Goal: Task Accomplishment & Management: Use online tool/utility

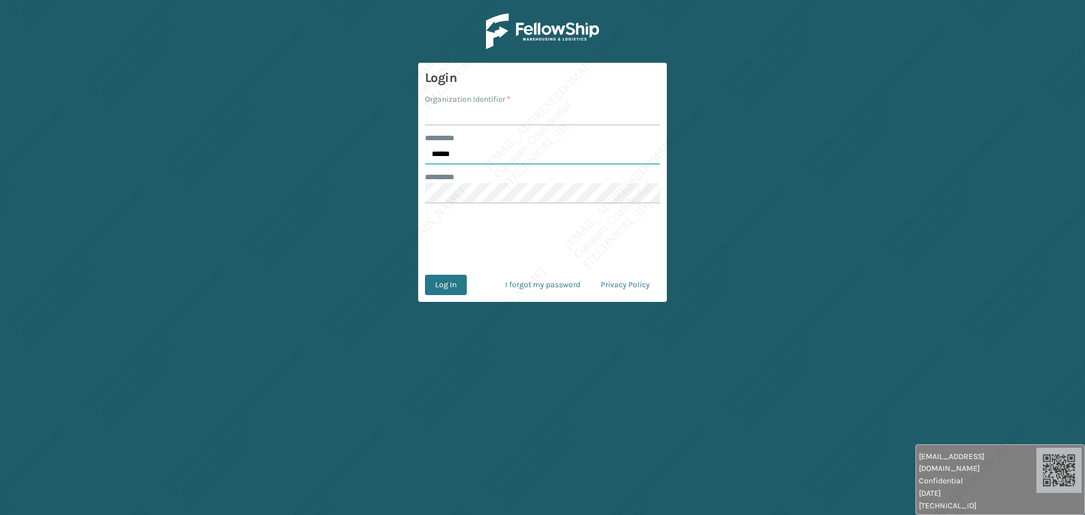
click at [481, 157] on input "******" at bounding box center [542, 154] width 235 height 20
type input "*****"
click at [459, 119] on input "Organization Identifier *" at bounding box center [542, 115] width 235 height 20
type input "[PERSON_NAME]"
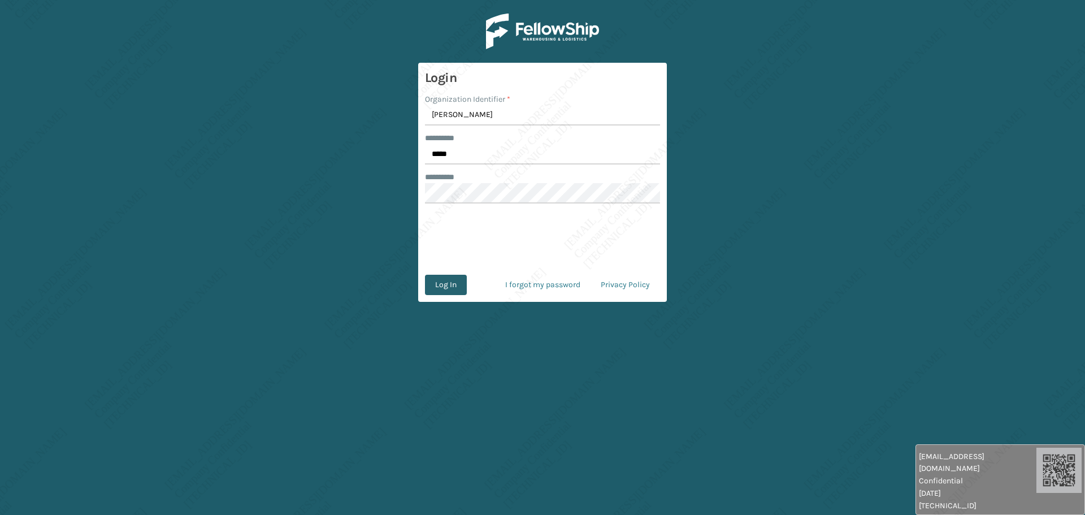
click at [449, 287] on button "Log In" at bounding box center [446, 285] width 42 height 20
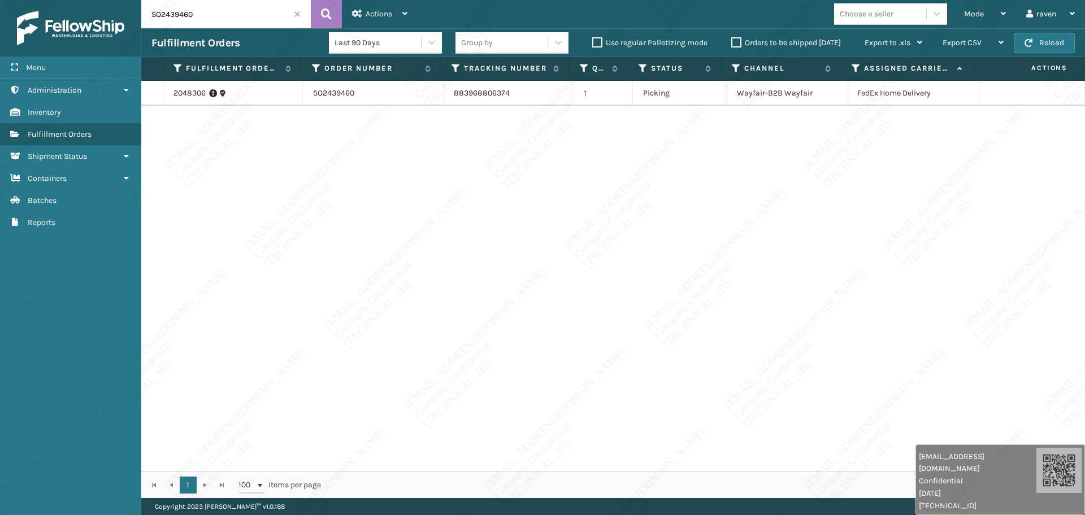
click at [255, 12] on input "SO2439460" at bounding box center [225, 14] width 169 height 28
paste input "41678"
type input "SO2441678"
click at [331, 16] on icon at bounding box center [326, 14] width 11 height 17
click at [586, 205] on div "2058439 SO2441678 884061789467 1 Exit Scan WALMART Wal-Mart.com-[PERSON_NAME] F…" at bounding box center [612, 276] width 943 height 390
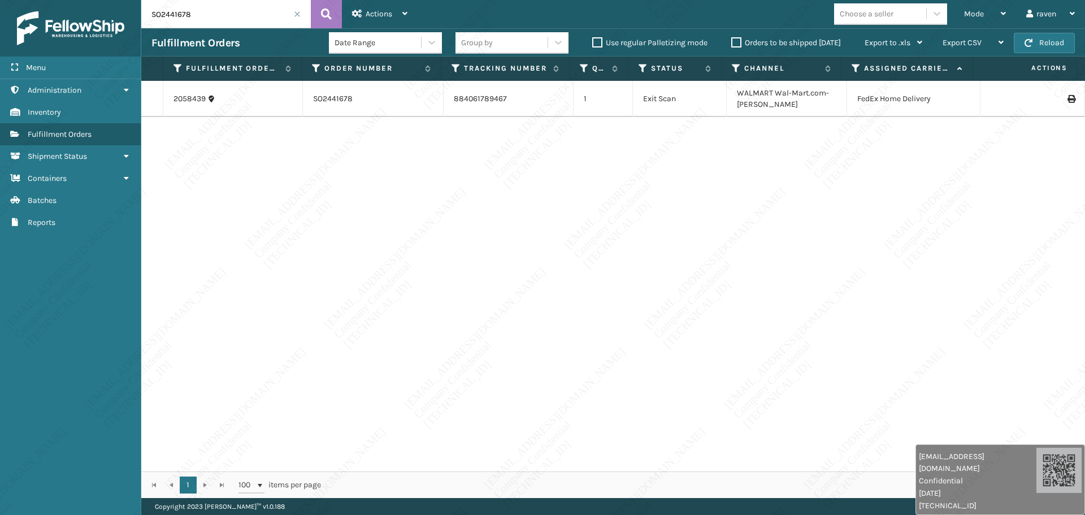
drag, startPoint x: 242, startPoint y: 15, endPoint x: 142, endPoint y: 10, distance: 99.6
click at [142, 10] on input "SO2441678" at bounding box center [225, 14] width 169 height 28
click at [294, 16] on span at bounding box center [297, 14] width 7 height 7
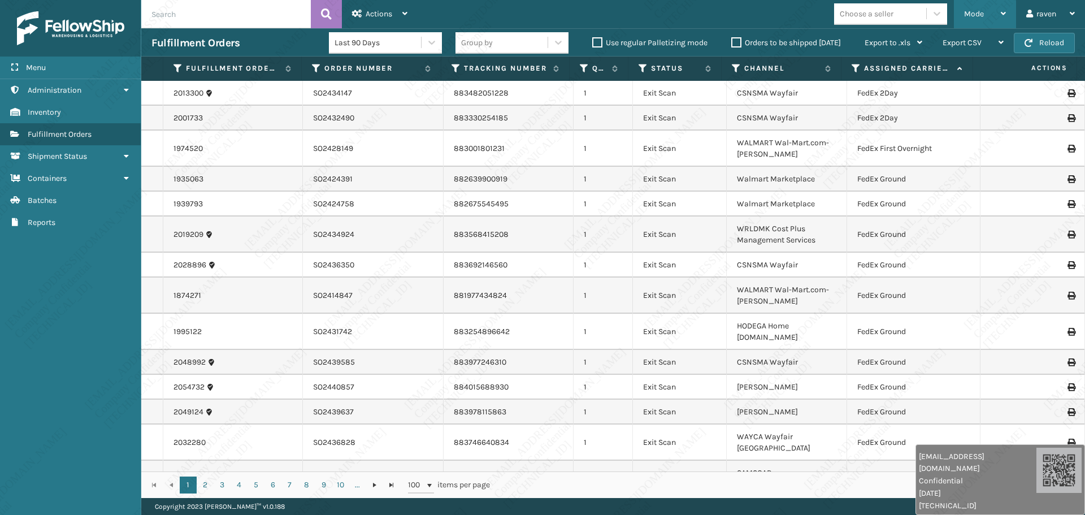
click at [965, 9] on span "Mode" at bounding box center [974, 14] width 20 height 10
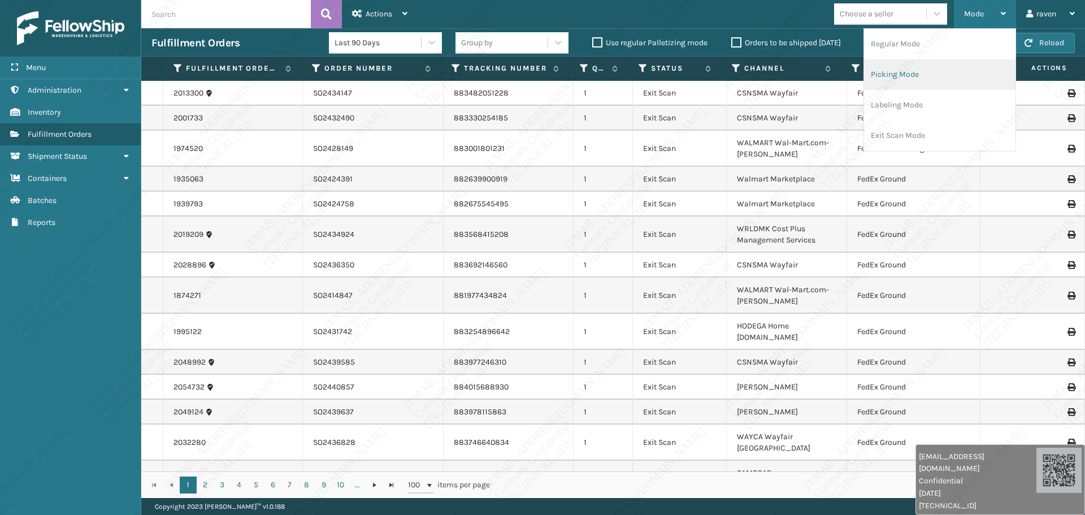
click at [904, 76] on li "Picking Mode" at bounding box center [939, 74] width 151 height 31
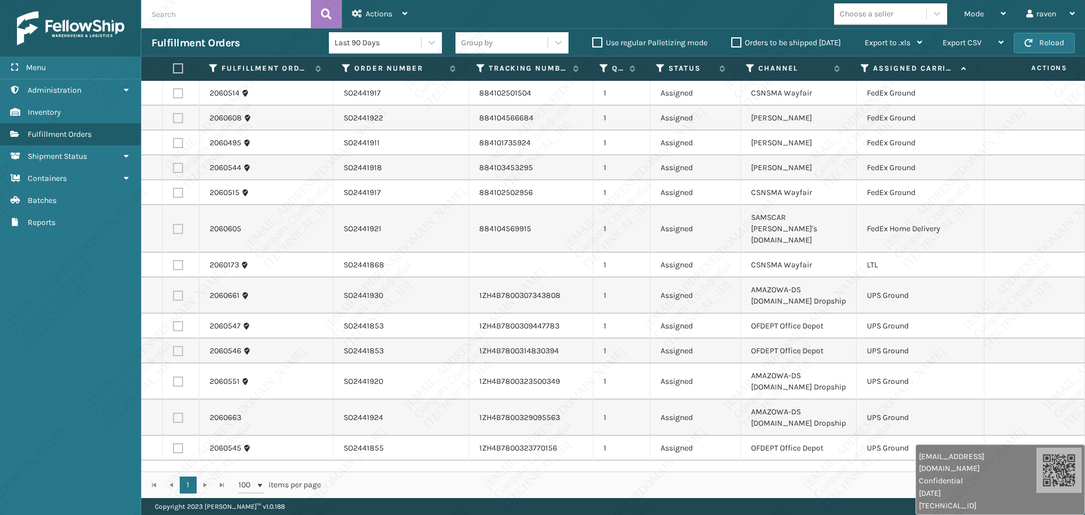
click at [863, 69] on icon at bounding box center [864, 68] width 9 height 10
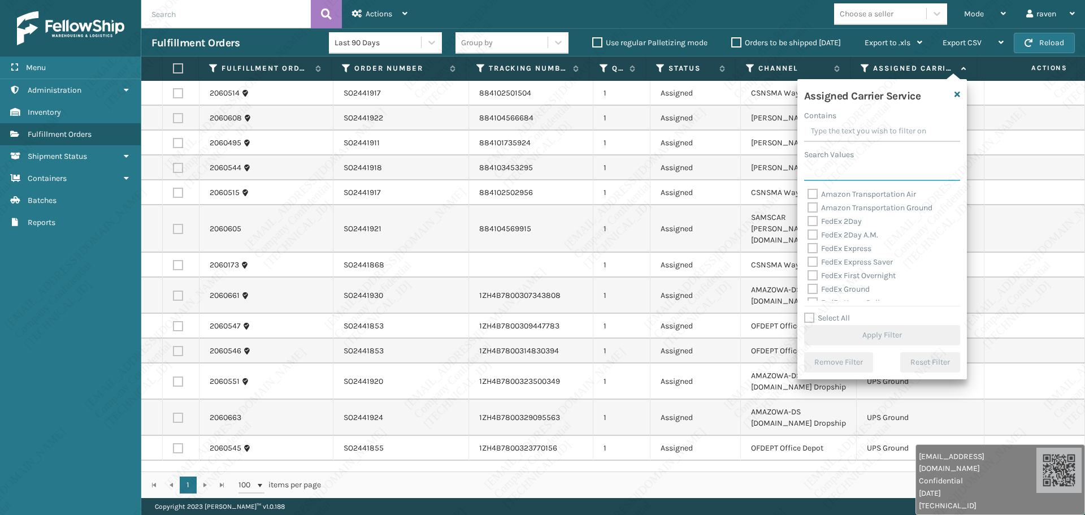
click at [833, 167] on input "Search Values" at bounding box center [882, 170] width 156 height 20
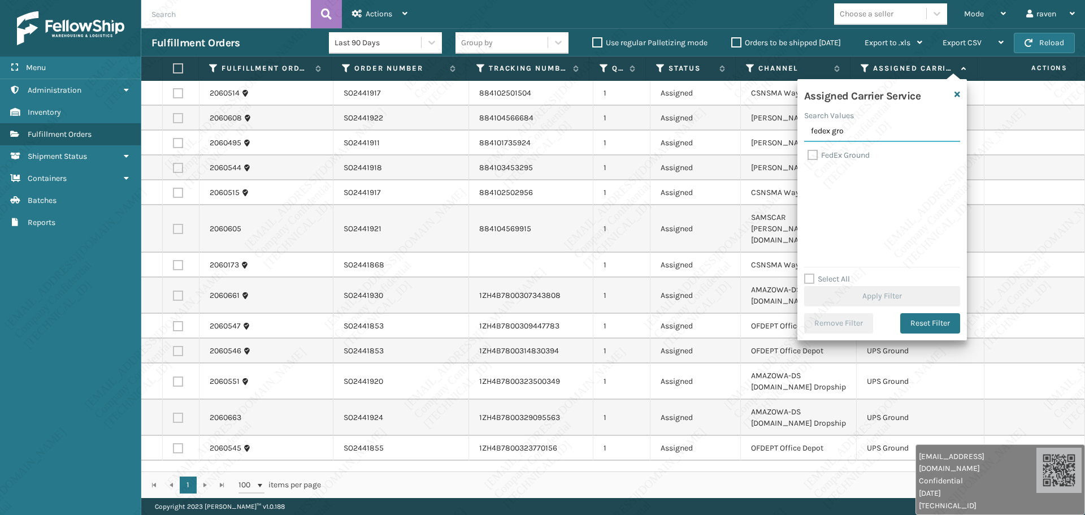
type input "fedex gro"
click at [841, 154] on label "FedEx Ground" at bounding box center [838, 155] width 62 height 10
click at [808, 154] on input "FedEx Ground" at bounding box center [807, 152] width 1 height 7
checkbox input "true"
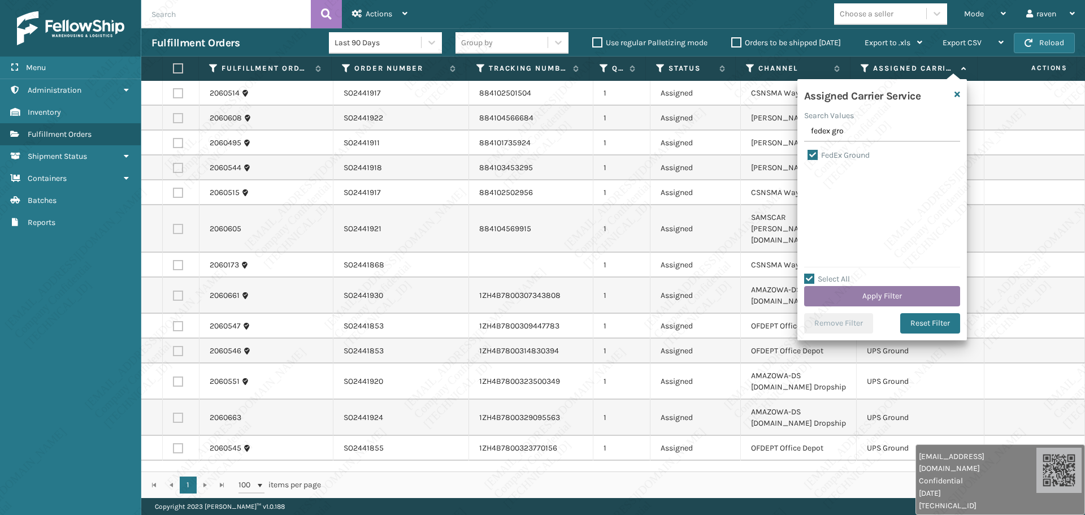
click at [874, 298] on button "Apply Filter" at bounding box center [882, 296] width 156 height 20
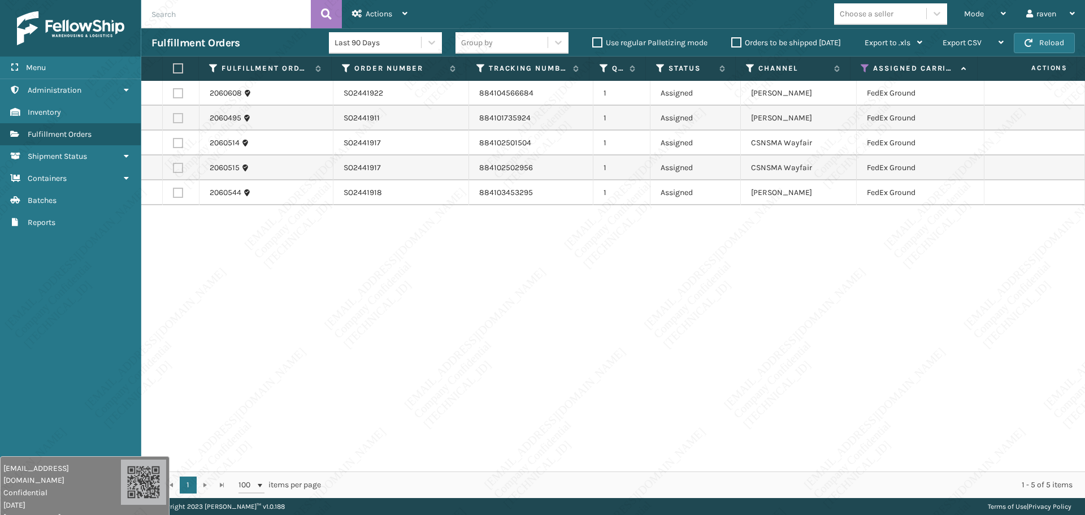
drag, startPoint x: 944, startPoint y: 475, endPoint x: 123, endPoint y: 446, distance: 821.3
click at [65, 486] on span "Confidential" at bounding box center [62, 492] width 118 height 12
click at [175, 69] on label at bounding box center [178, 68] width 10 height 10
click at [173, 69] on input "checkbox" at bounding box center [173, 68] width 1 height 7
checkbox input "true"
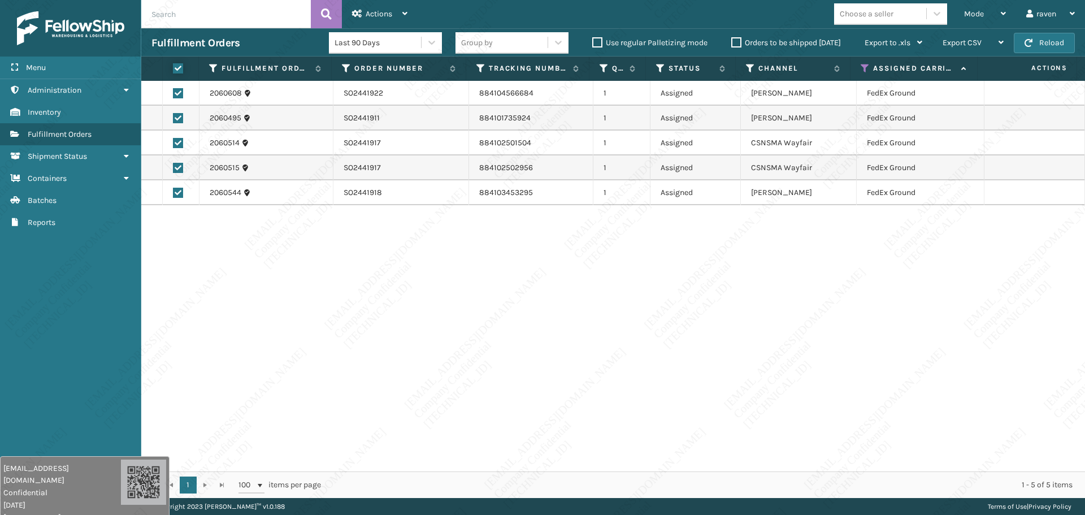
checkbox input "true"
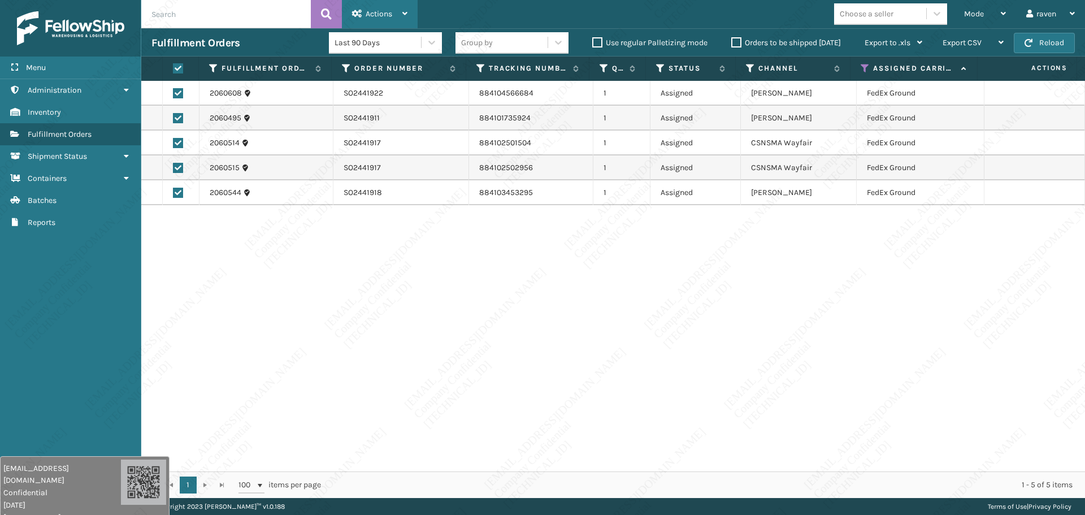
click at [399, 14] on div "Actions" at bounding box center [379, 14] width 55 height 28
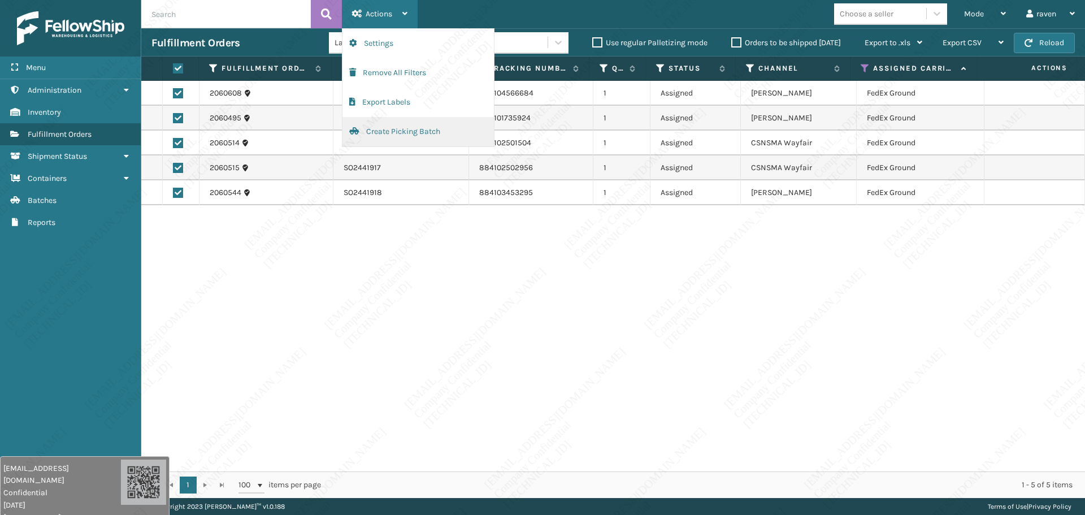
click at [394, 142] on button "Create Picking Batch" at bounding box center [417, 131] width 151 height 29
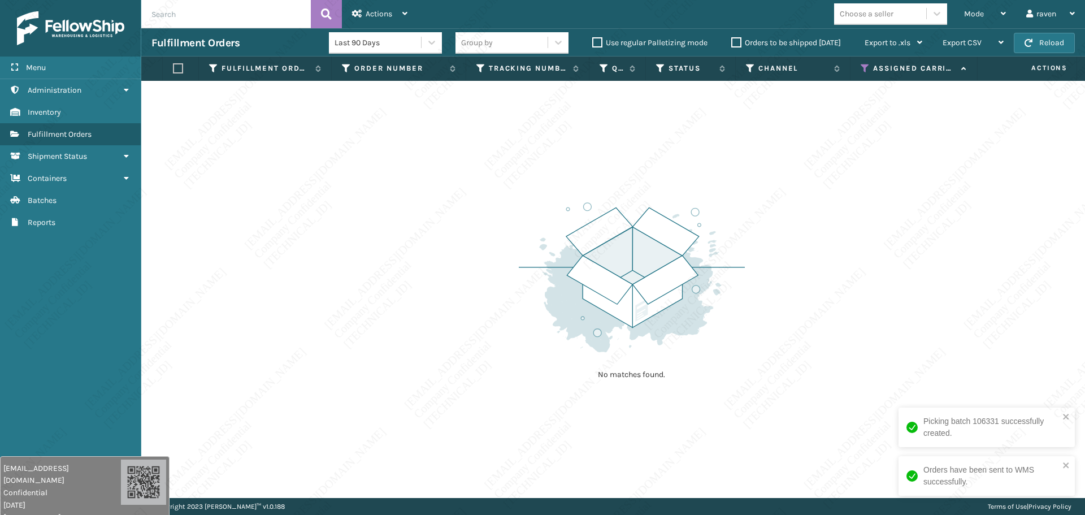
click at [863, 71] on icon at bounding box center [864, 68] width 9 height 10
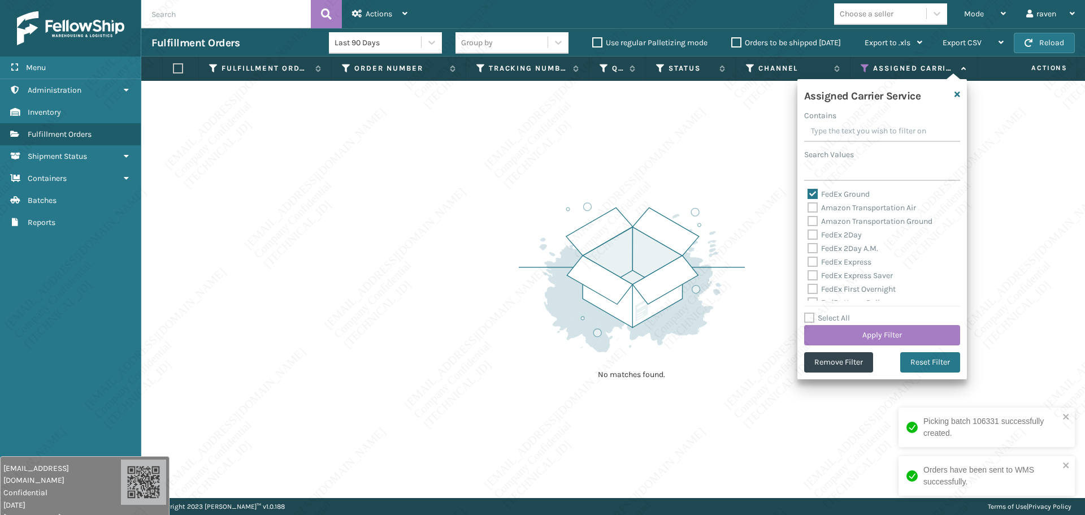
click at [834, 190] on label "FedEx Ground" at bounding box center [838, 194] width 62 height 10
click at [808, 190] on input "FedEx Ground" at bounding box center [807, 191] width 1 height 7
checkbox input "false"
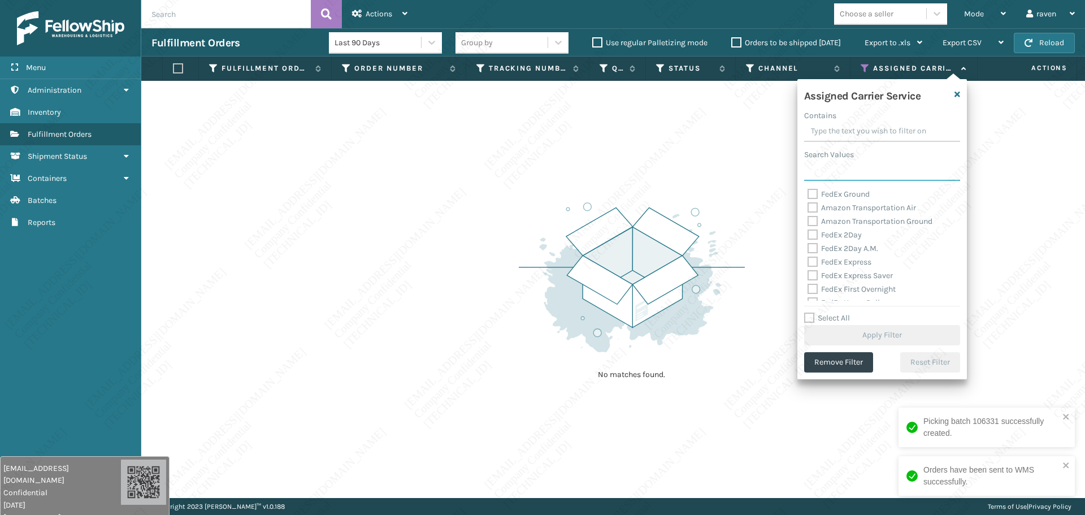
click at [838, 173] on input "Search Values" at bounding box center [882, 170] width 156 height 20
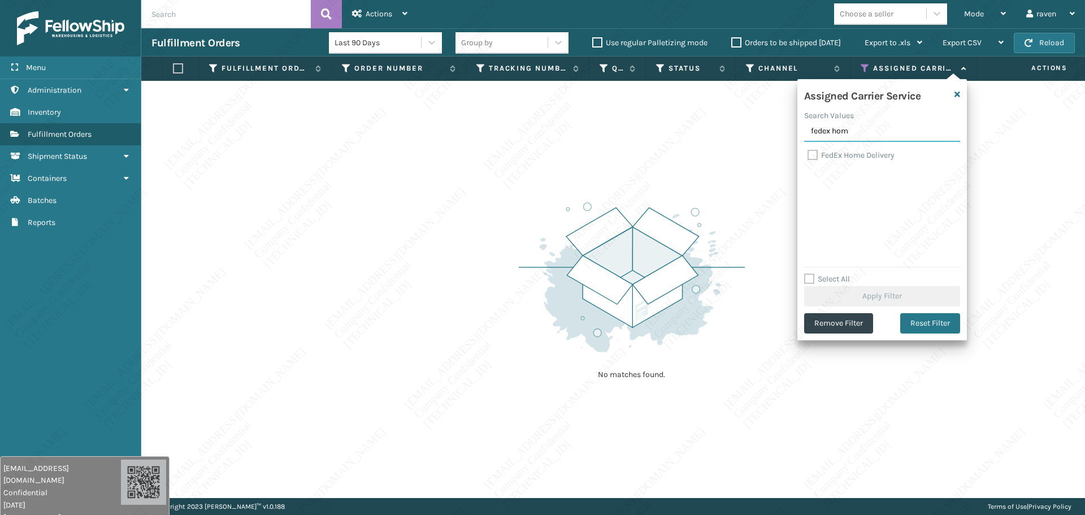
click at [881, 141] on input "fedex hom" at bounding box center [882, 131] width 156 height 20
type input "fedex hom"
click at [871, 153] on label "FedEx Home Delivery" at bounding box center [850, 155] width 87 height 10
click at [808, 153] on input "FedEx Home Delivery" at bounding box center [807, 152] width 1 height 7
checkbox input "true"
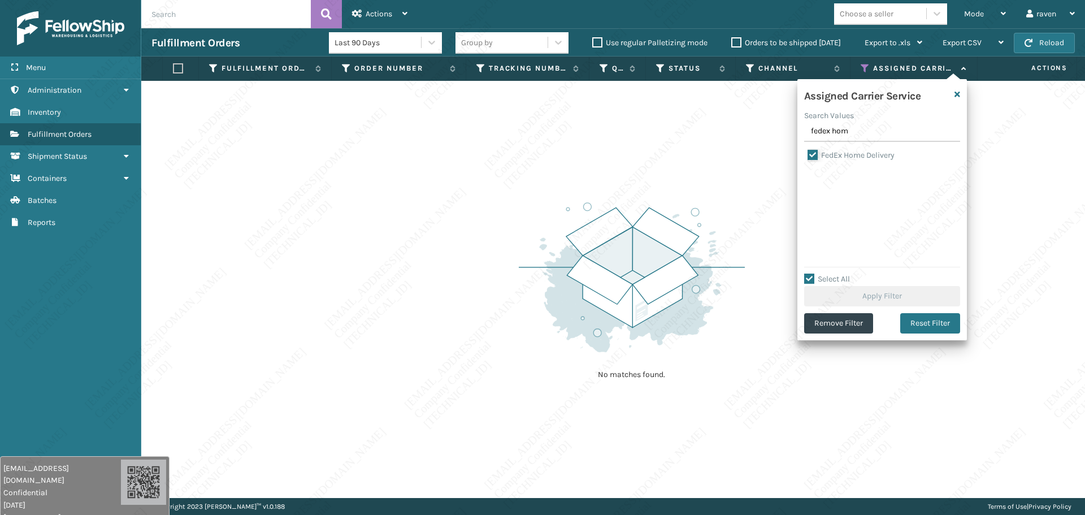
checkbox input "true"
click at [877, 297] on button "Apply Filter" at bounding box center [882, 296] width 156 height 20
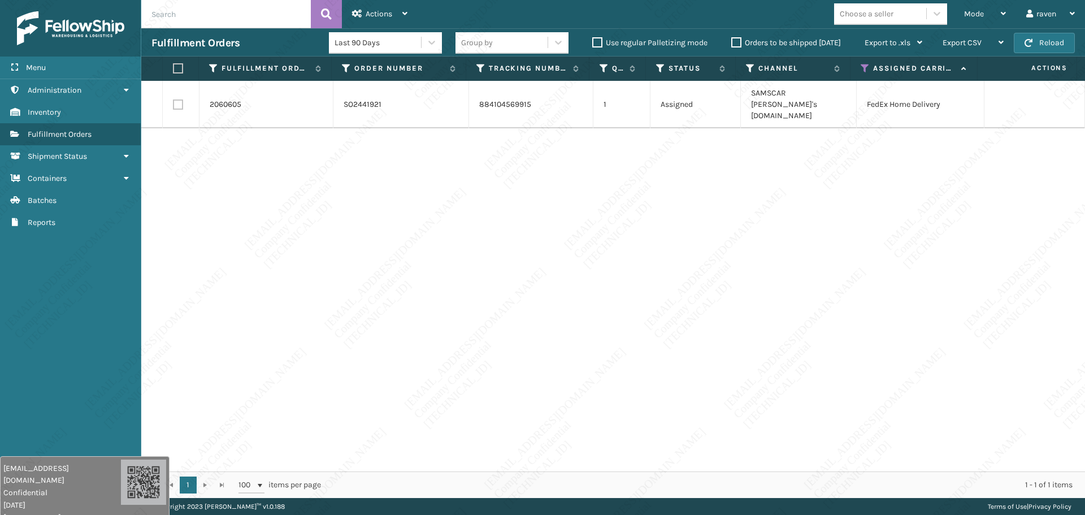
click at [183, 64] on div at bounding box center [181, 68] width 16 height 10
click at [177, 65] on label at bounding box center [178, 68] width 10 height 10
click at [173, 65] on input "checkbox" at bounding box center [173, 68] width 1 height 7
checkbox input "true"
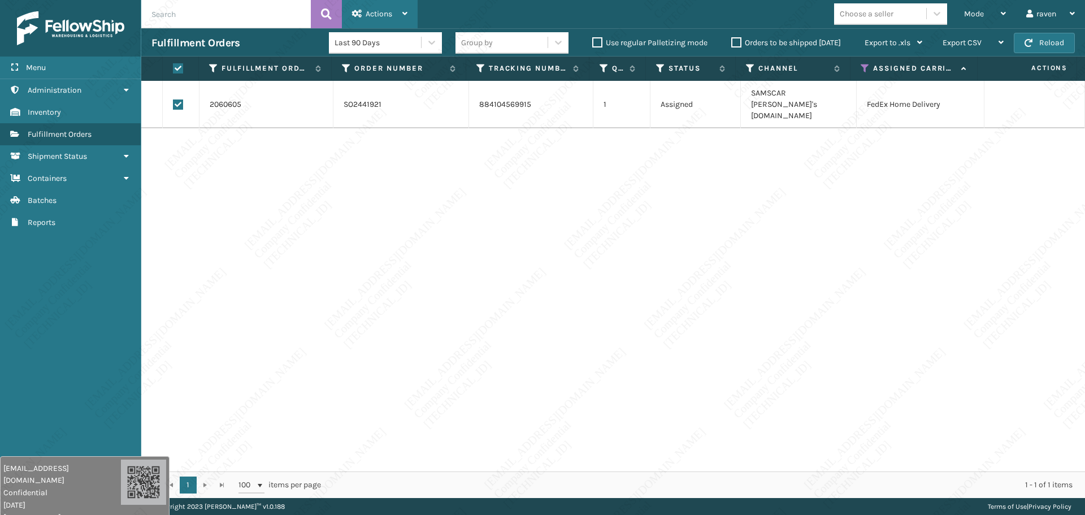
click at [380, 14] on span "Actions" at bounding box center [378, 14] width 27 height 10
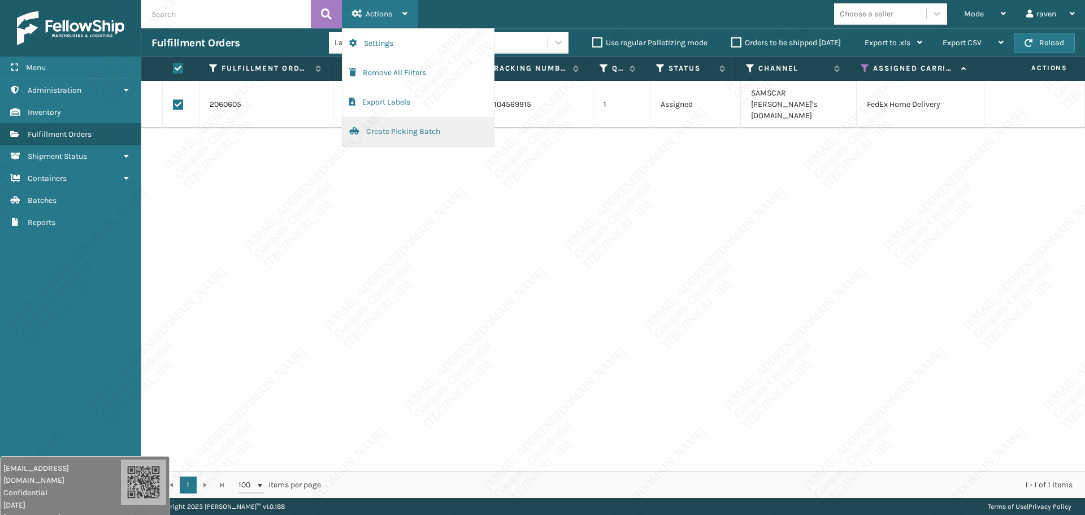
click at [389, 132] on button "Create Picking Batch" at bounding box center [417, 131] width 151 height 29
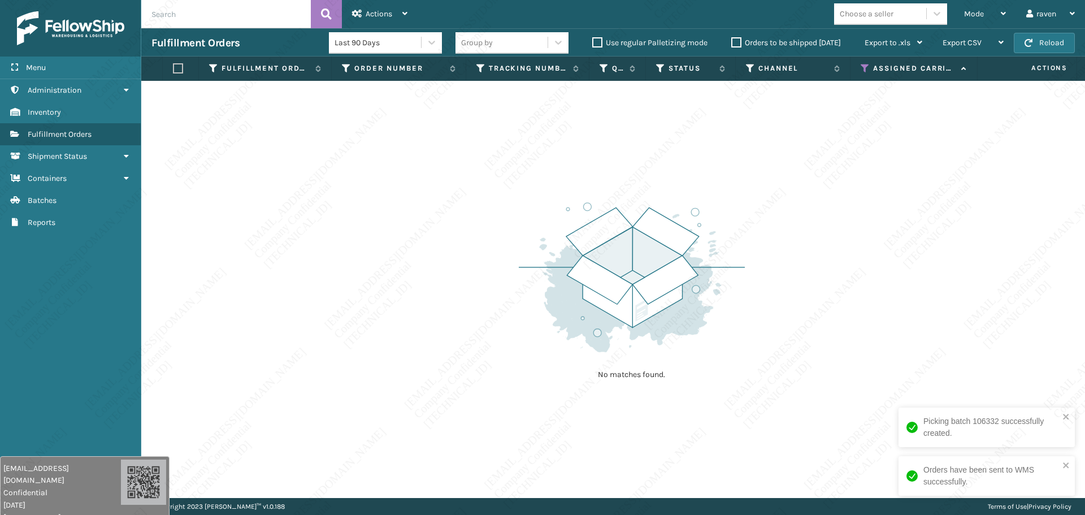
click at [893, 216] on div "No matches found." at bounding box center [612, 289] width 943 height 417
click at [861, 67] on icon at bounding box center [864, 68] width 9 height 10
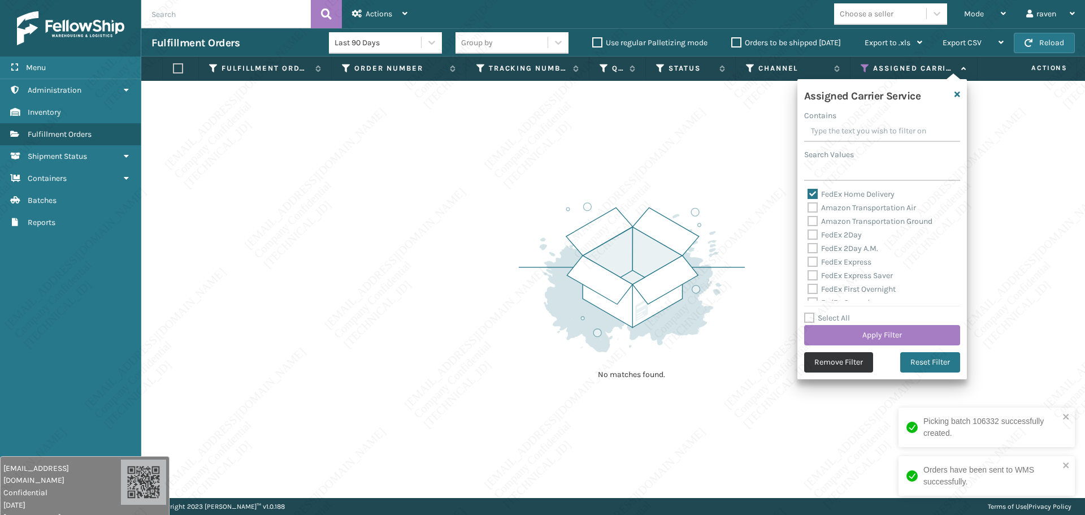
click at [849, 369] on button "Remove Filter" at bounding box center [838, 362] width 69 height 20
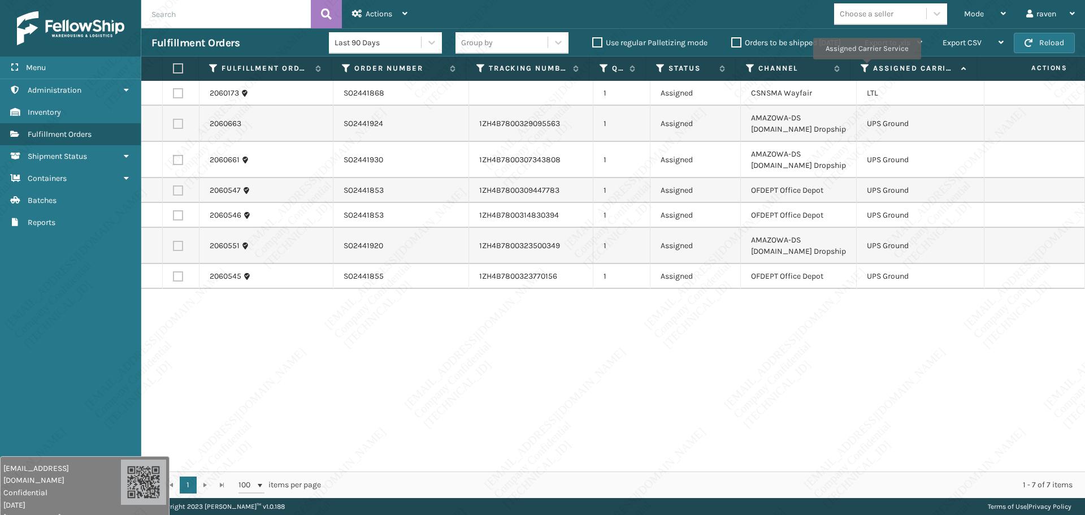
click at [866, 67] on icon at bounding box center [864, 68] width 9 height 10
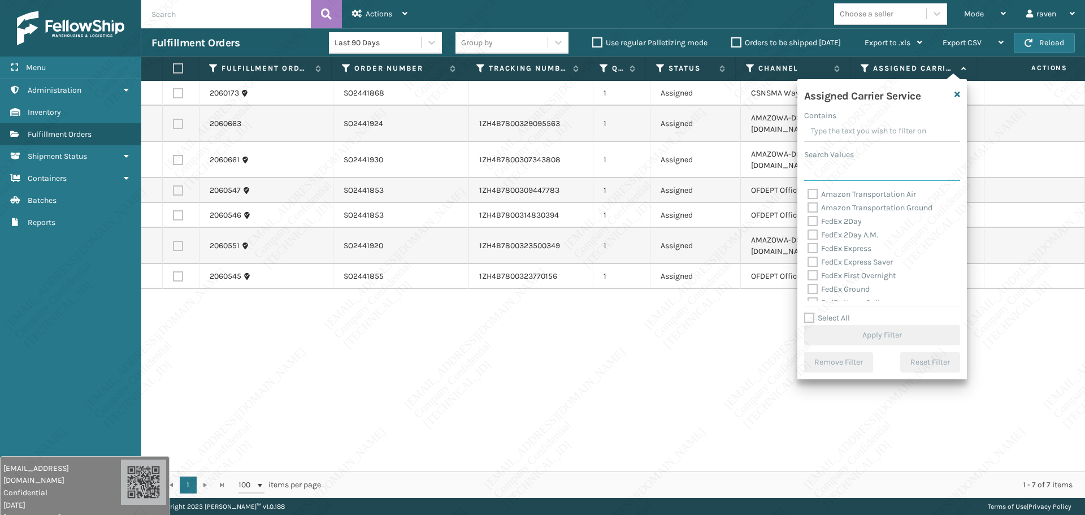
click at [858, 179] on input "Search Values" at bounding box center [882, 170] width 156 height 20
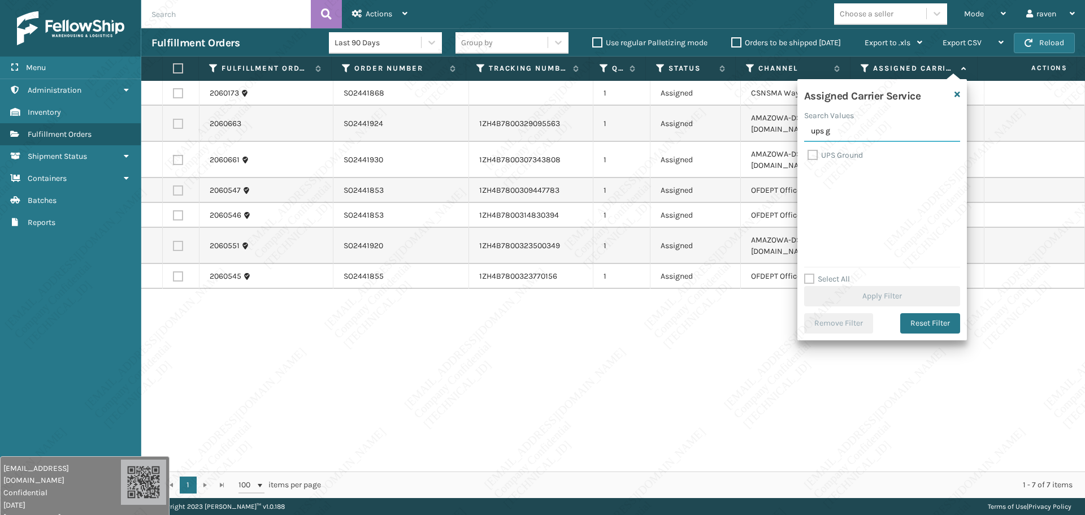
type input "ups g"
click at [834, 151] on label "UPS Ground" at bounding box center [834, 155] width 55 height 10
click at [808, 151] on input "UPS Ground" at bounding box center [807, 152] width 1 height 7
checkbox input "true"
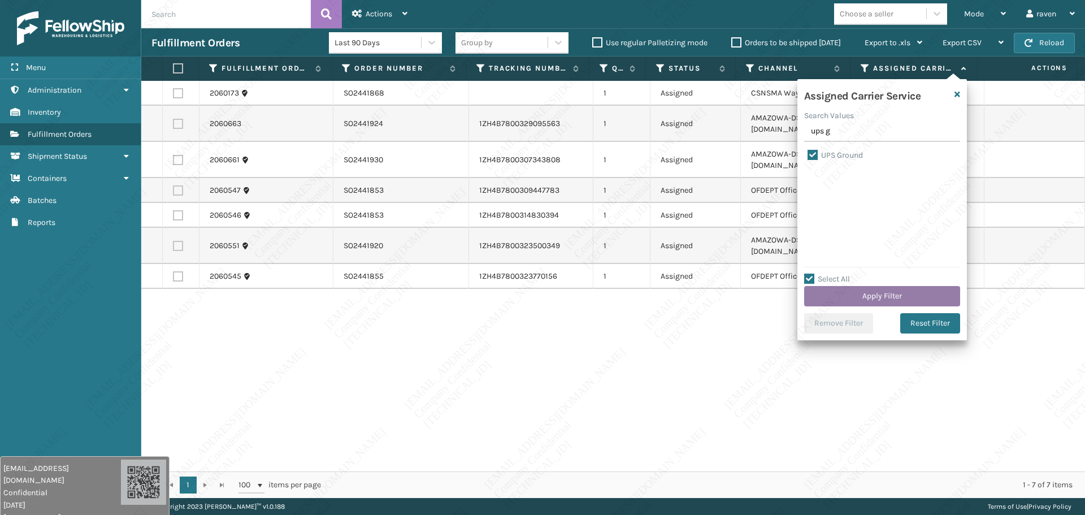
click at [895, 294] on button "Apply Filter" at bounding box center [882, 296] width 156 height 20
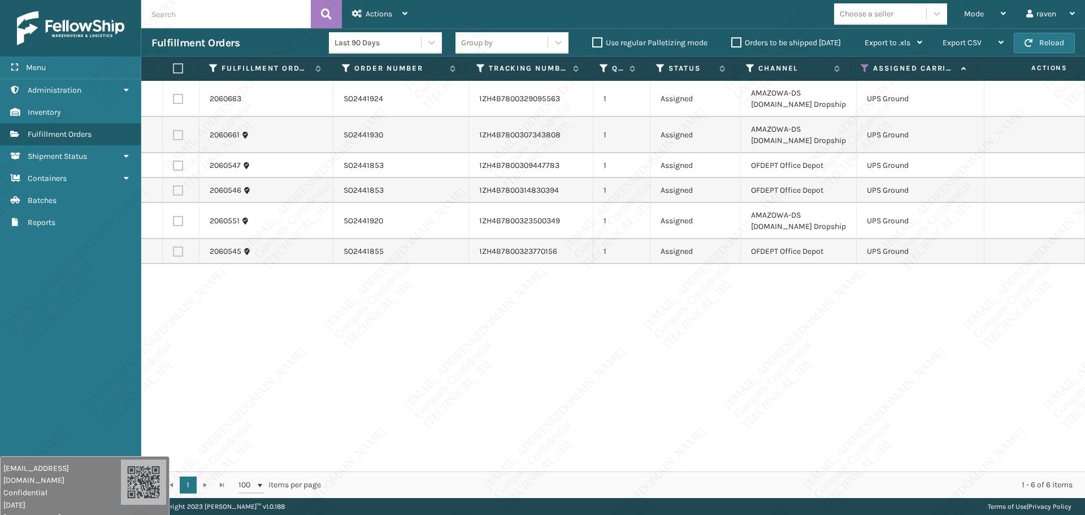
click at [173, 72] on label at bounding box center [178, 68] width 10 height 10
click at [173, 72] on input "checkbox" at bounding box center [173, 68] width 1 height 7
checkbox input "true"
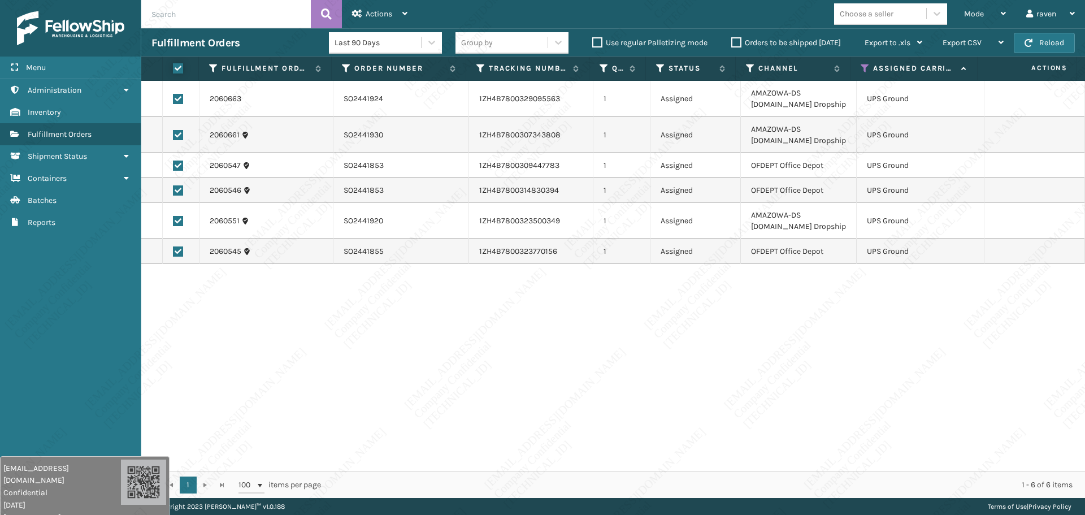
checkbox input "true"
click at [361, 8] on div "Actions" at bounding box center [379, 14] width 55 height 28
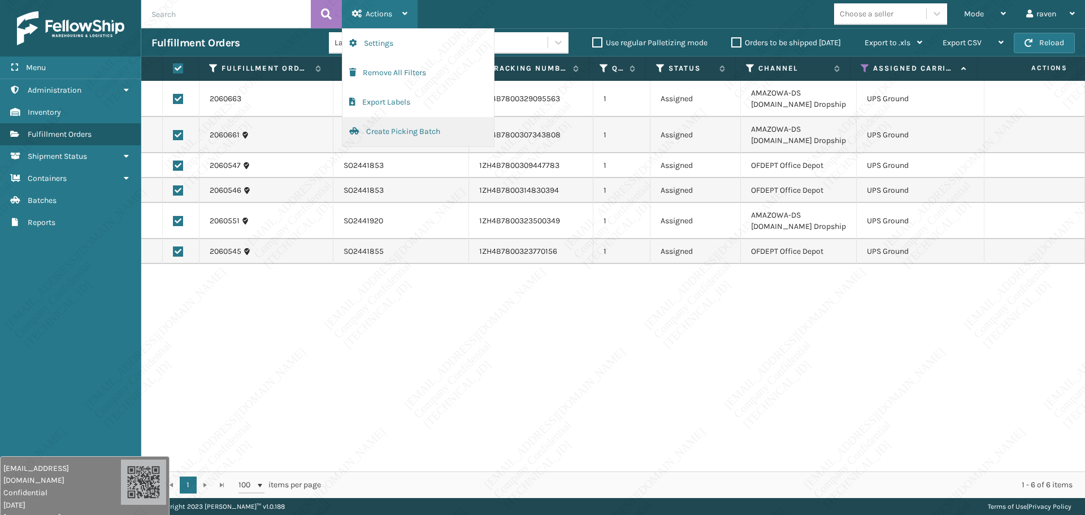
click at [382, 128] on button "Create Picking Batch" at bounding box center [417, 131] width 151 height 29
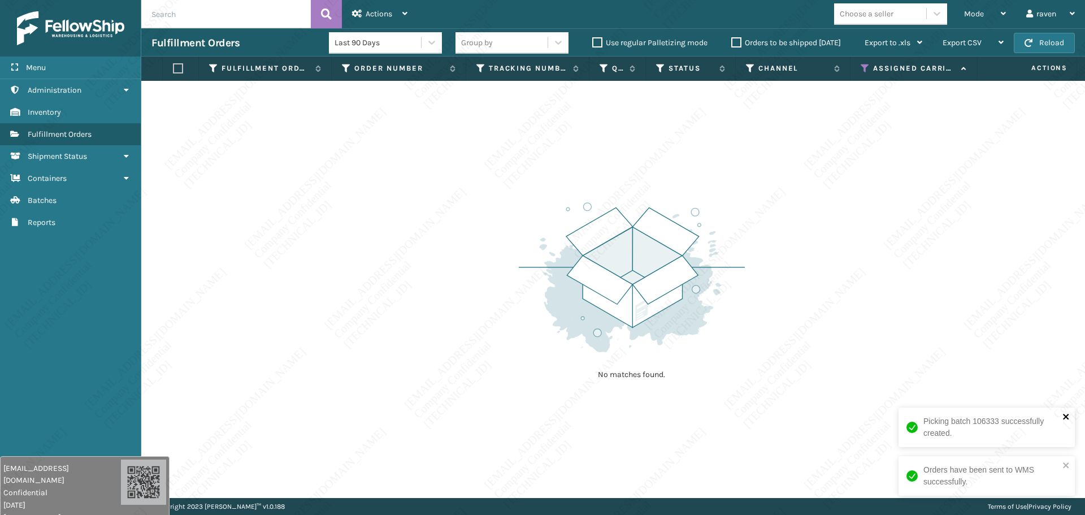
click at [1068, 420] on icon "close" at bounding box center [1066, 416] width 8 height 9
click at [1067, 464] on icon "close" at bounding box center [1066, 464] width 8 height 9
click at [868, 69] on icon at bounding box center [864, 68] width 9 height 10
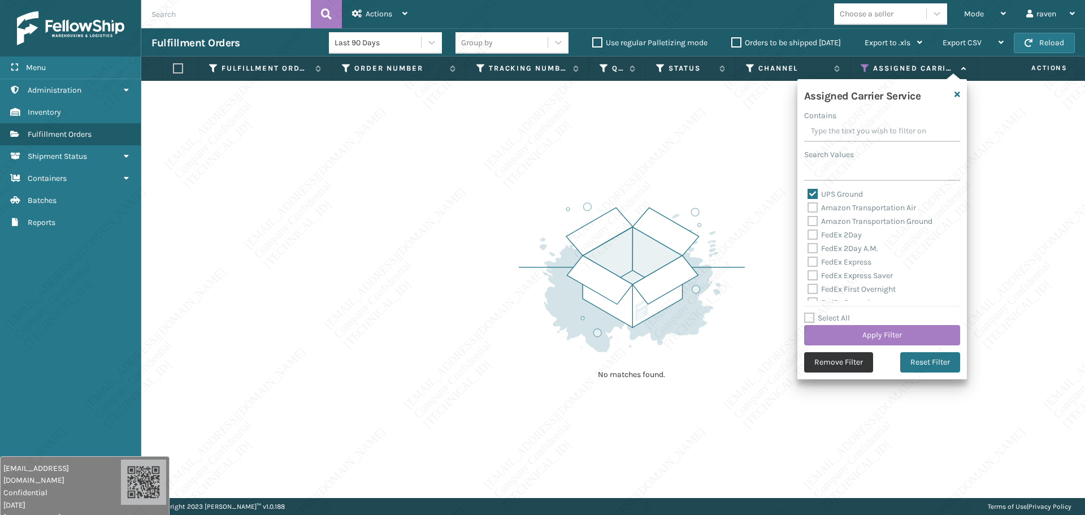
click at [824, 367] on button "Remove Filter" at bounding box center [838, 362] width 69 height 20
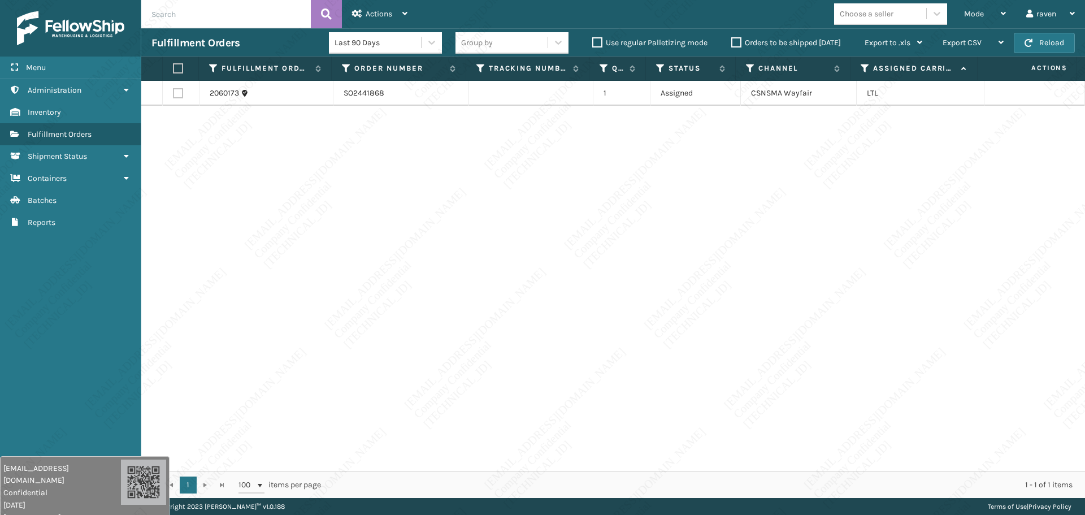
click at [181, 67] on label at bounding box center [178, 68] width 10 height 10
click at [173, 67] on input "checkbox" at bounding box center [173, 68] width 1 height 7
checkbox input "true"
click at [390, 15] on span "Actions" at bounding box center [378, 14] width 27 height 10
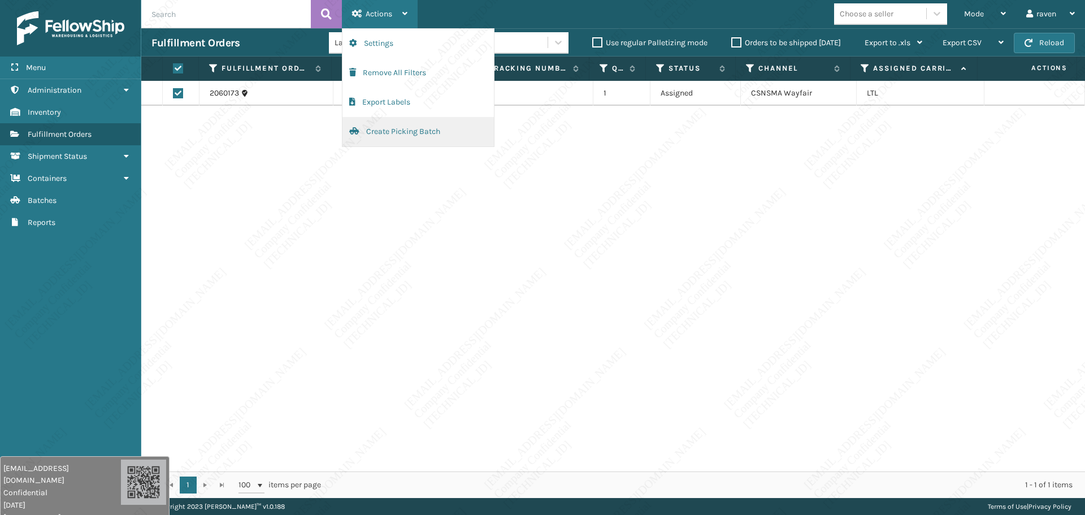
click at [375, 128] on button "Create Picking Batch" at bounding box center [417, 131] width 151 height 29
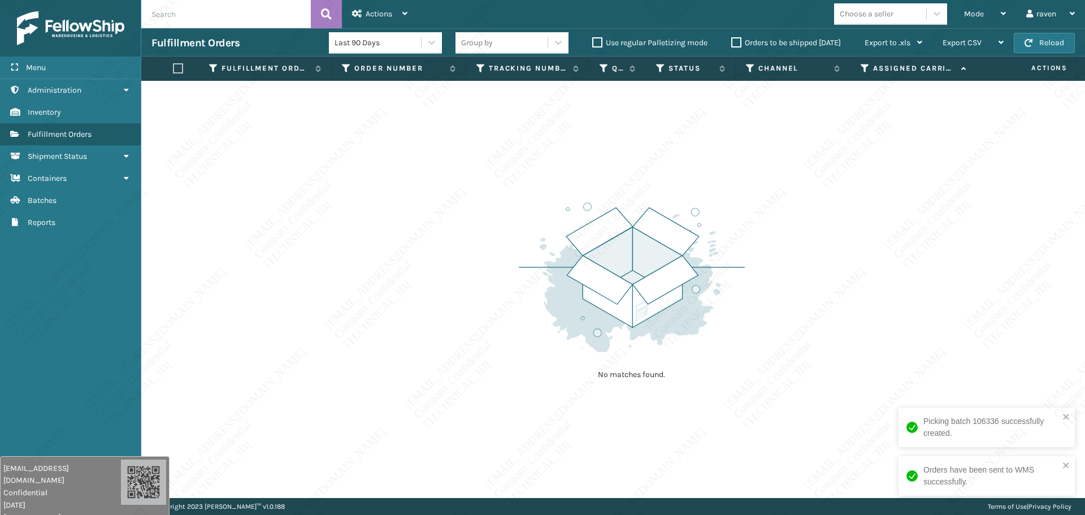
drag, startPoint x: 311, startPoint y: 313, endPoint x: 225, endPoint y: 219, distance: 127.5
click at [306, 307] on div "No matches found." at bounding box center [612, 289] width 943 height 417
click at [919, 228] on div "No matches found." at bounding box center [612, 289] width 943 height 417
click at [967, 16] on span "Mode" at bounding box center [974, 14] width 20 height 10
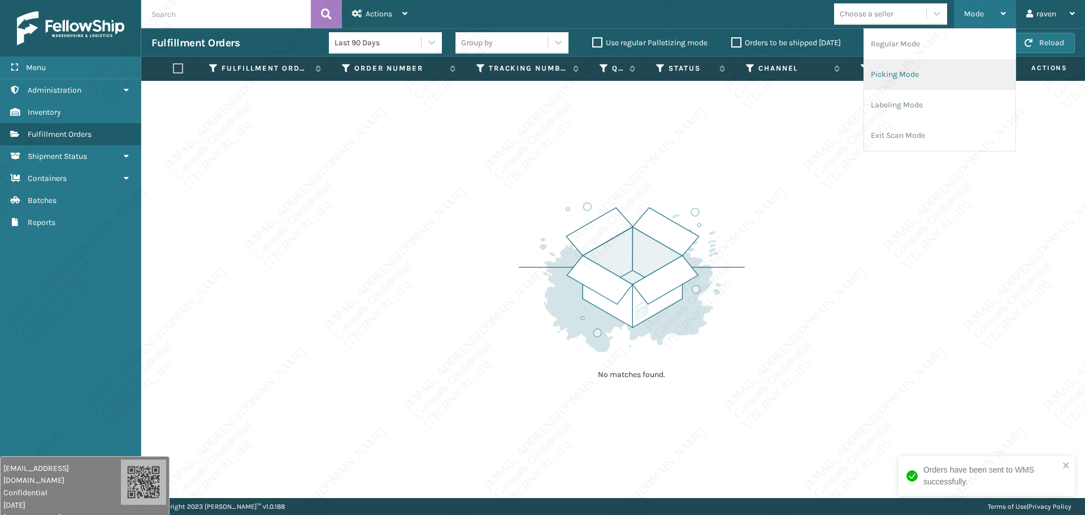
click at [922, 68] on li "Picking Mode" at bounding box center [939, 74] width 151 height 31
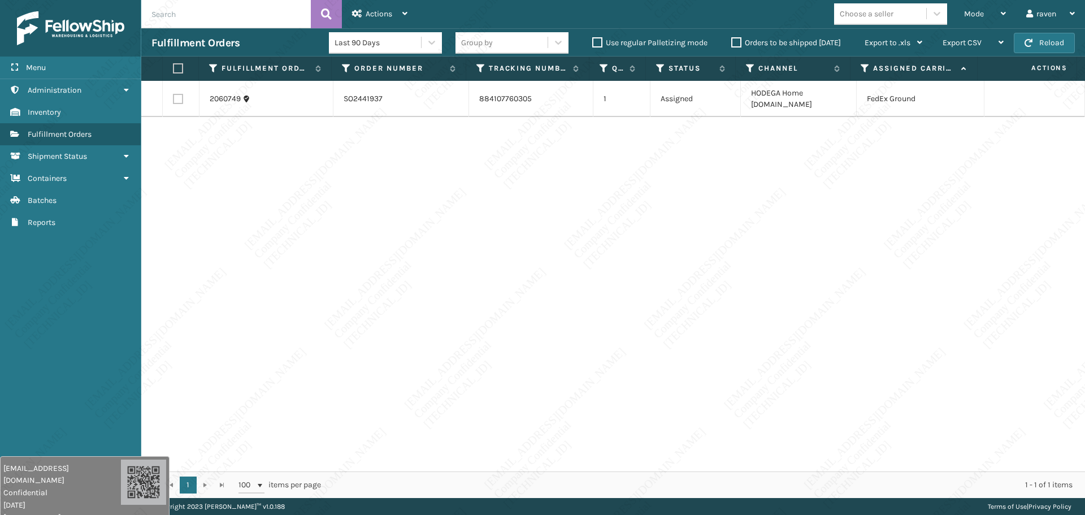
click at [839, 216] on div "2060749 SO2441937 884107760305 1 Assigned HODEGA Home [DOMAIN_NAME] FedEx Ground" at bounding box center [612, 276] width 943 height 390
click at [173, 63] on label at bounding box center [178, 68] width 10 height 10
click at [173, 65] on input "checkbox" at bounding box center [173, 68] width 1 height 7
checkbox input "true"
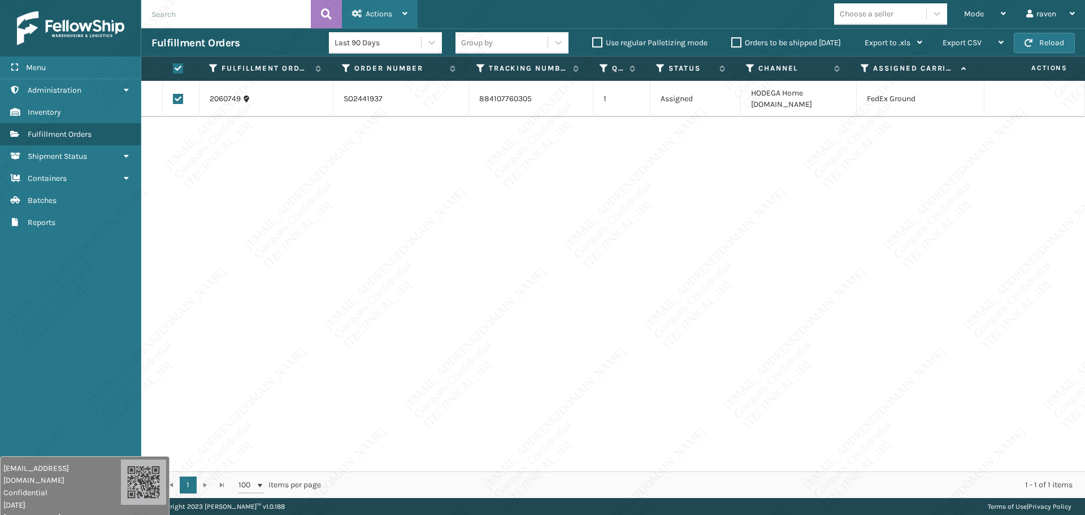
click at [378, 8] on div "Actions" at bounding box center [379, 14] width 55 height 28
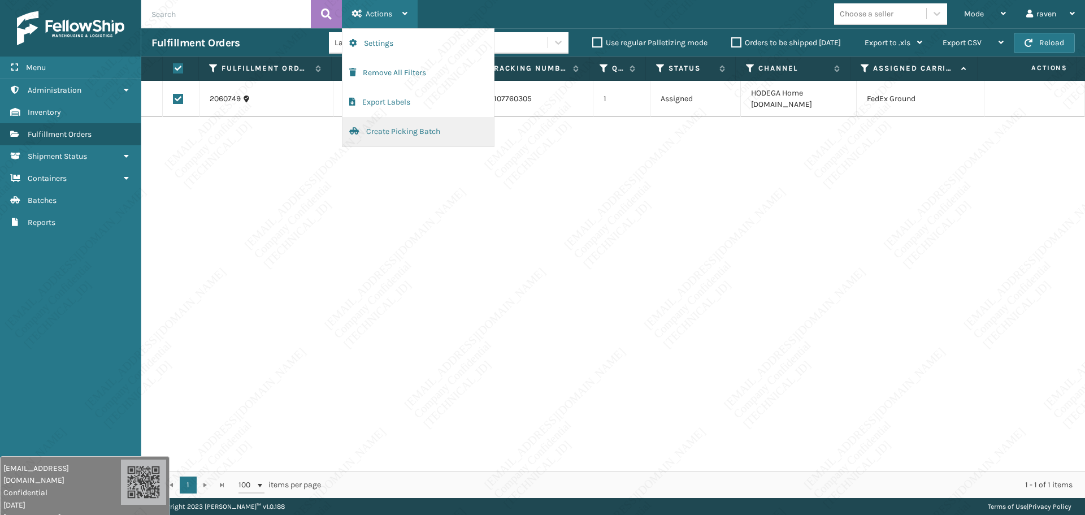
click at [385, 130] on button "Create Picking Batch" at bounding box center [417, 131] width 151 height 29
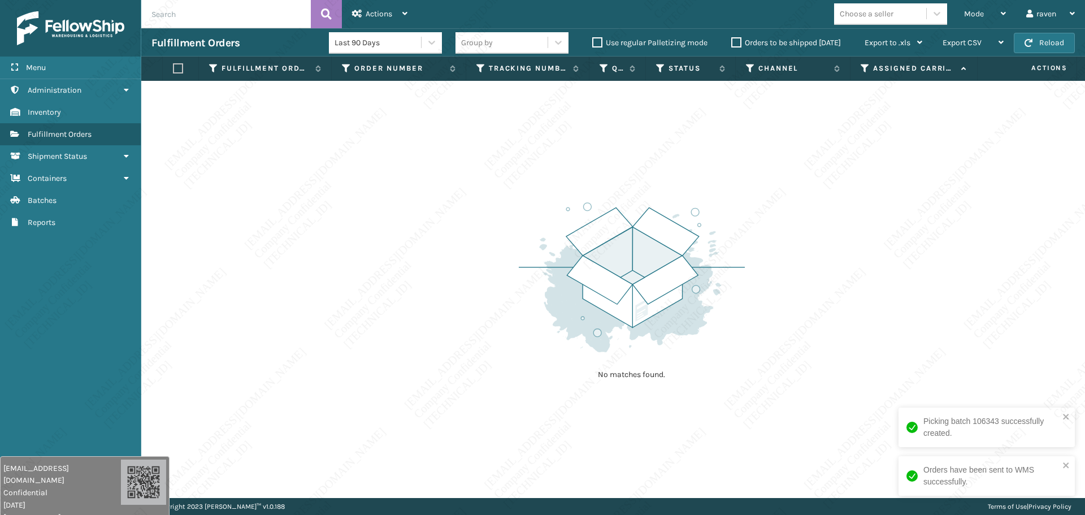
click at [1063, 343] on div "No matches found." at bounding box center [612, 289] width 943 height 417
click at [954, 21] on div "Mode Regular Mode Picking Mode Labeling Mode Exit Scan Mode" at bounding box center [985, 14] width 62 height 28
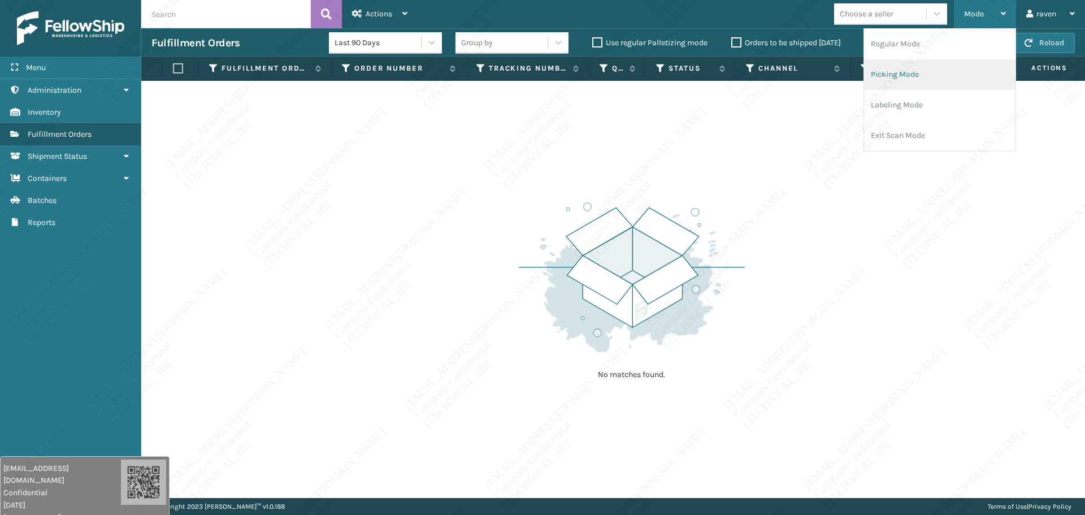
click at [943, 69] on li "Picking Mode" at bounding box center [939, 74] width 151 height 31
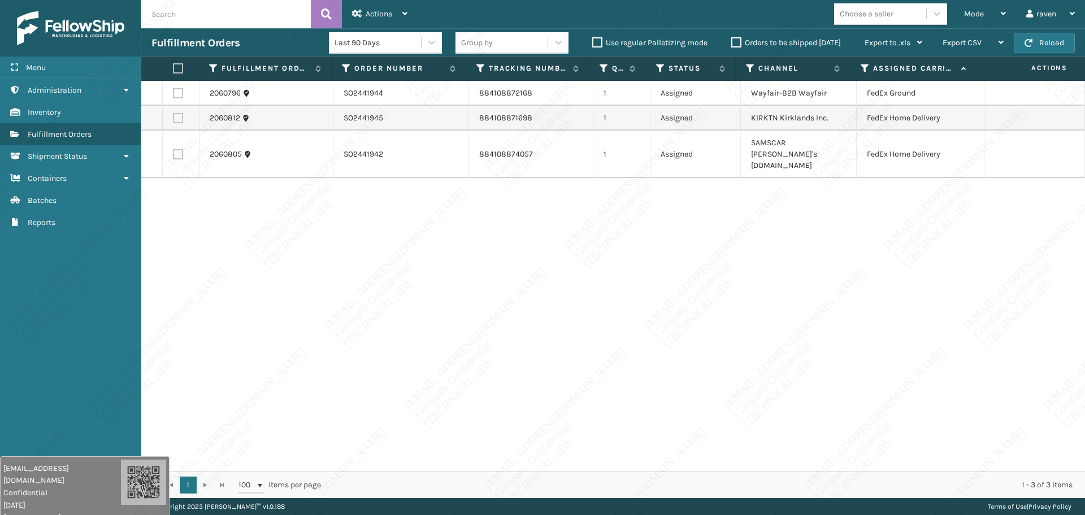
click at [777, 317] on div "2060796 SO2441944 884108872168 1 Assigned Wayfair-B2B Wayfair FedEx Ground 2060…" at bounding box center [612, 276] width 943 height 390
click at [180, 117] on label at bounding box center [178, 118] width 10 height 10
click at [173, 117] on input "checkbox" at bounding box center [173, 116] width 1 height 7
checkbox input "true"
click at [176, 156] on td at bounding box center [181, 153] width 37 height 47
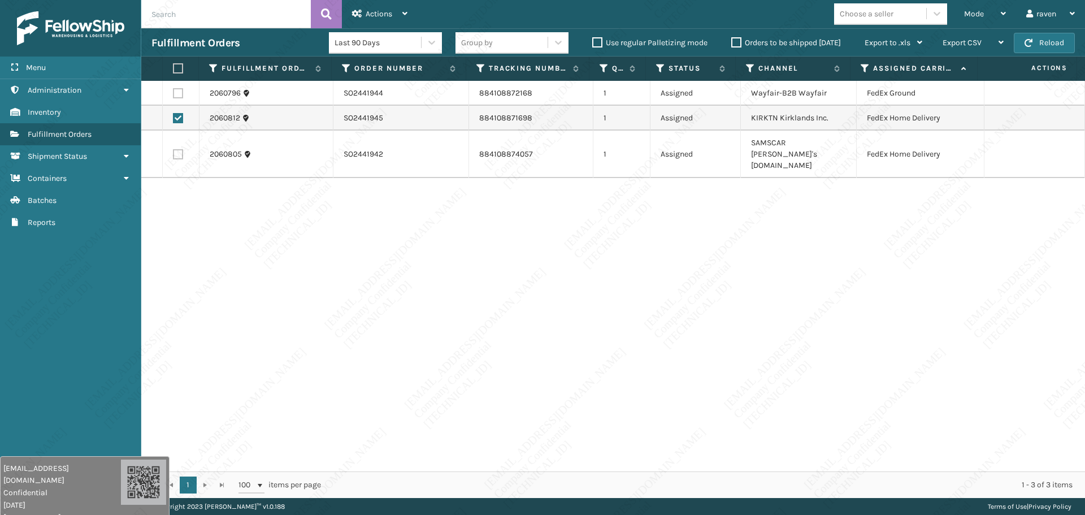
click at [177, 151] on label at bounding box center [178, 154] width 10 height 10
click at [173, 151] on input "checkbox" at bounding box center [173, 152] width 1 height 7
checkbox input "true"
click at [379, 10] on span "Actions" at bounding box center [378, 14] width 27 height 10
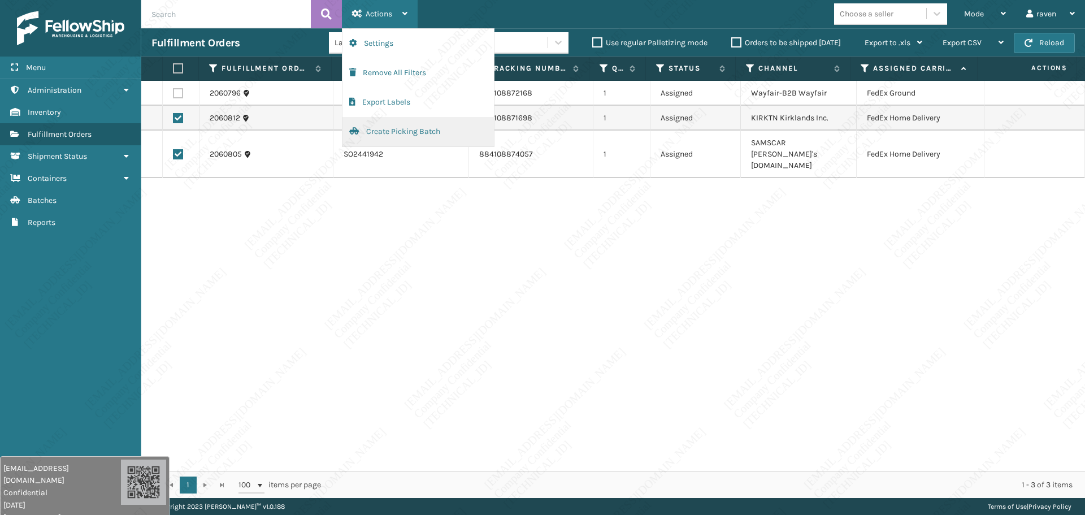
click at [409, 130] on button "Create Picking Batch" at bounding box center [417, 131] width 151 height 29
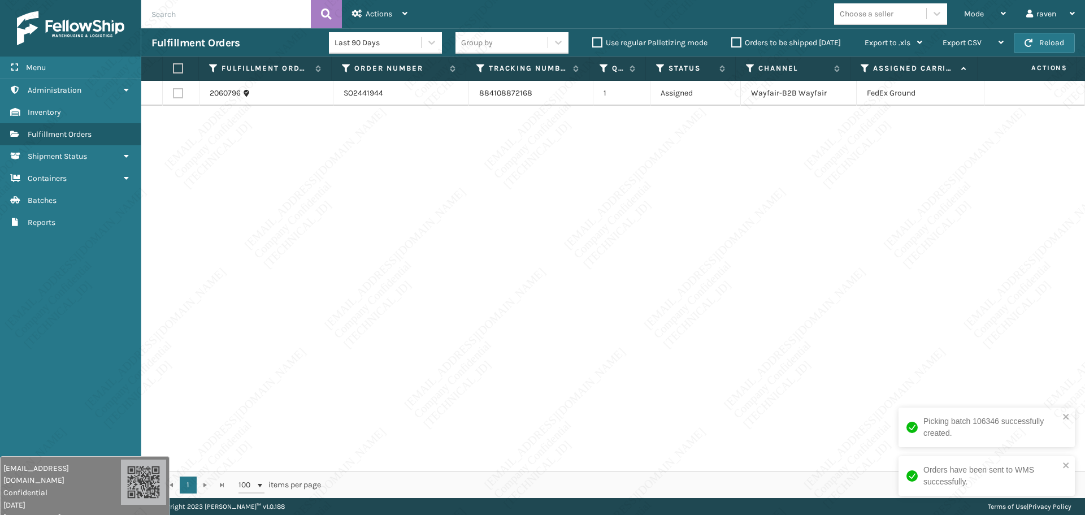
click at [831, 256] on div "2060796 SO2441944 884108872168 1 Assigned Wayfair-B2B Wayfair FedEx Ground" at bounding box center [612, 276] width 943 height 390
click at [180, 70] on label at bounding box center [178, 68] width 10 height 10
click at [173, 70] on input "checkbox" at bounding box center [173, 68] width 1 height 7
checkbox input "true"
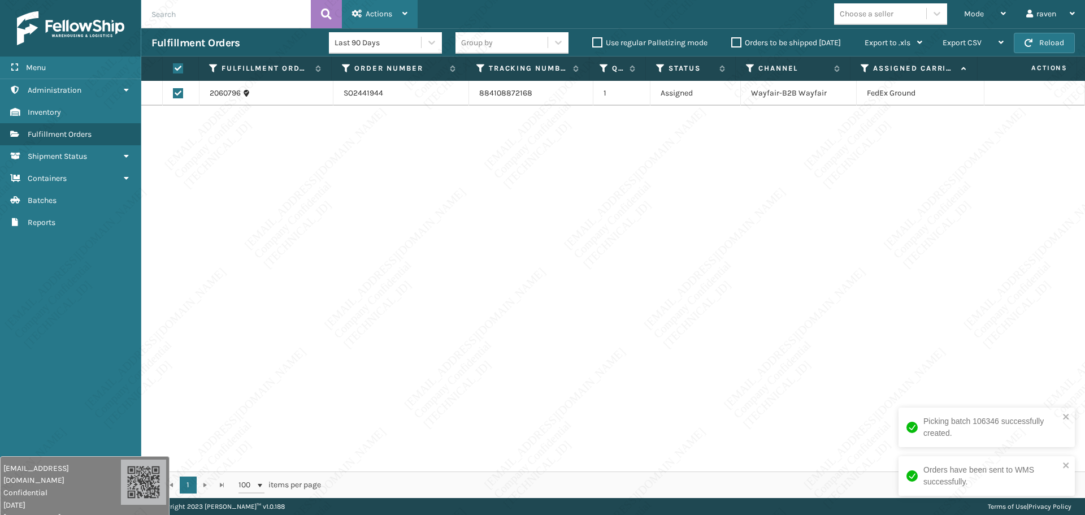
click at [368, 20] on div "Actions" at bounding box center [379, 14] width 55 height 28
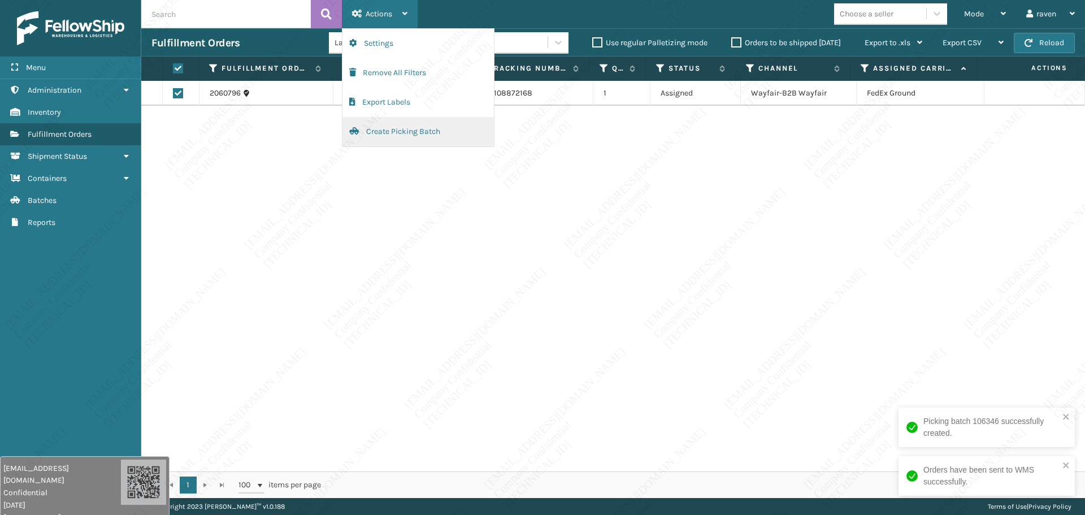
click at [397, 134] on button "Create Picking Batch" at bounding box center [417, 131] width 151 height 29
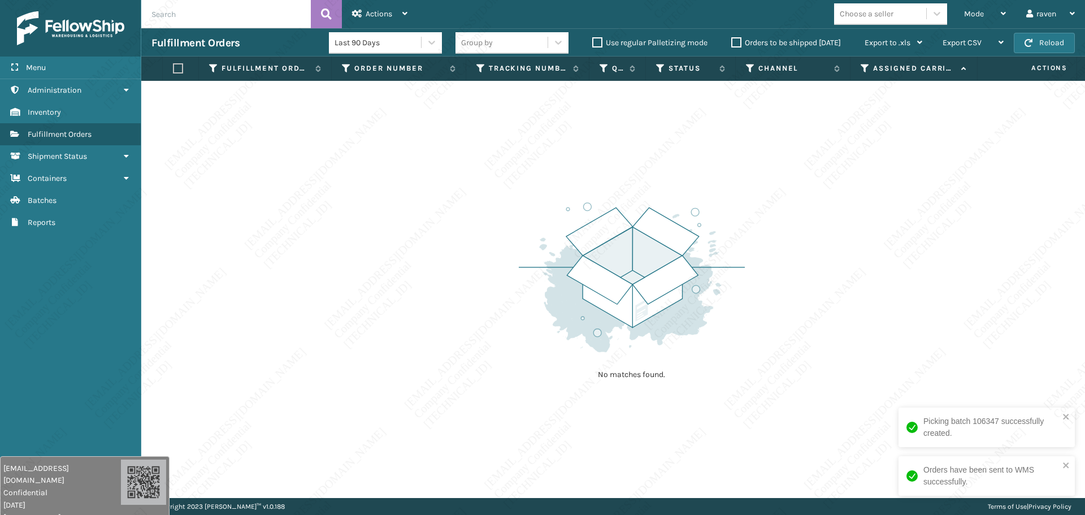
click at [859, 219] on div "No matches found." at bounding box center [612, 289] width 943 height 417
click at [974, 10] on span "Mode" at bounding box center [974, 14] width 20 height 10
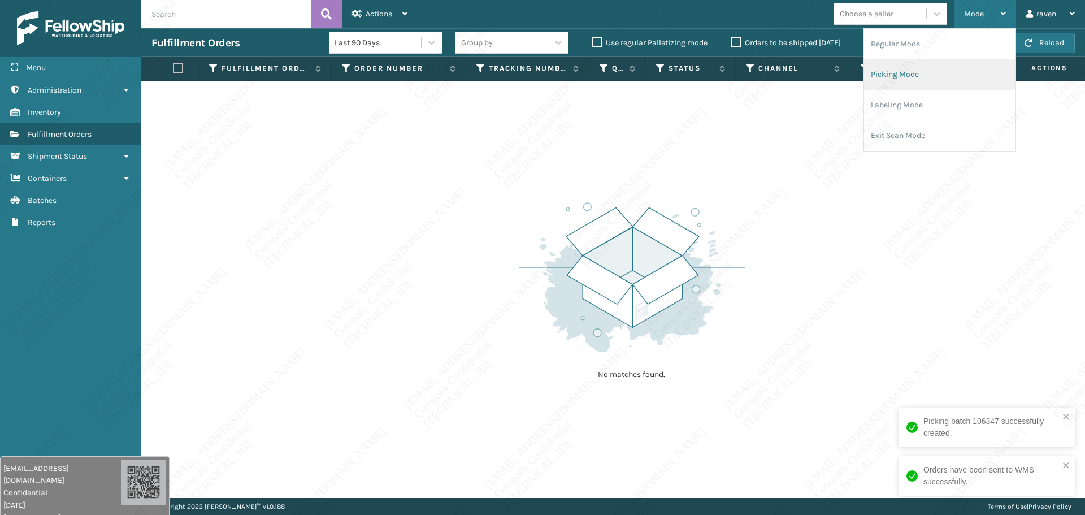
click at [910, 76] on li "Picking Mode" at bounding box center [939, 74] width 151 height 31
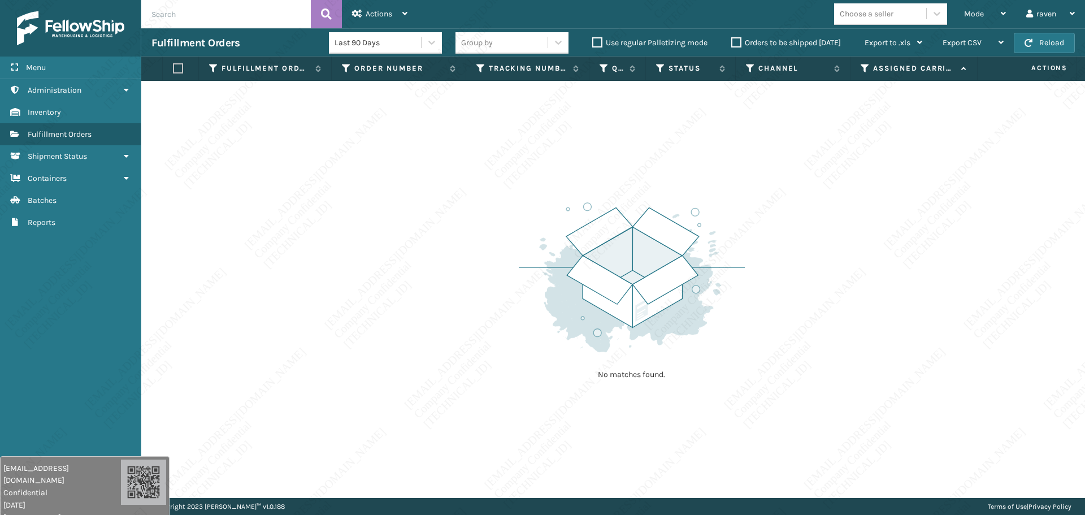
click at [290, 137] on div "No matches found." at bounding box center [612, 289] width 943 height 417
click at [690, 347] on img at bounding box center [632, 277] width 226 height 156
click at [968, 13] on span "Mode" at bounding box center [974, 14] width 20 height 10
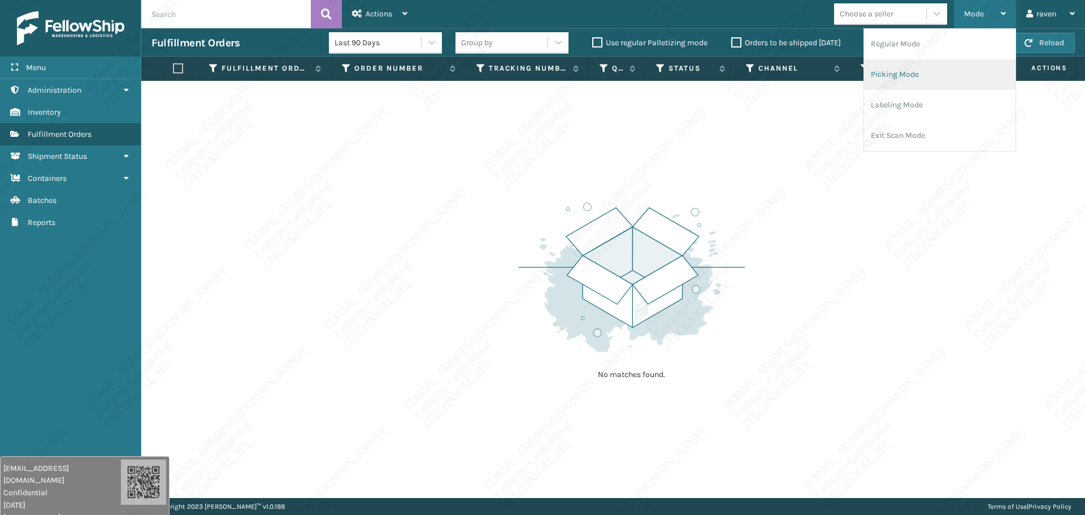
click at [891, 73] on li "Picking Mode" at bounding box center [939, 74] width 151 height 31
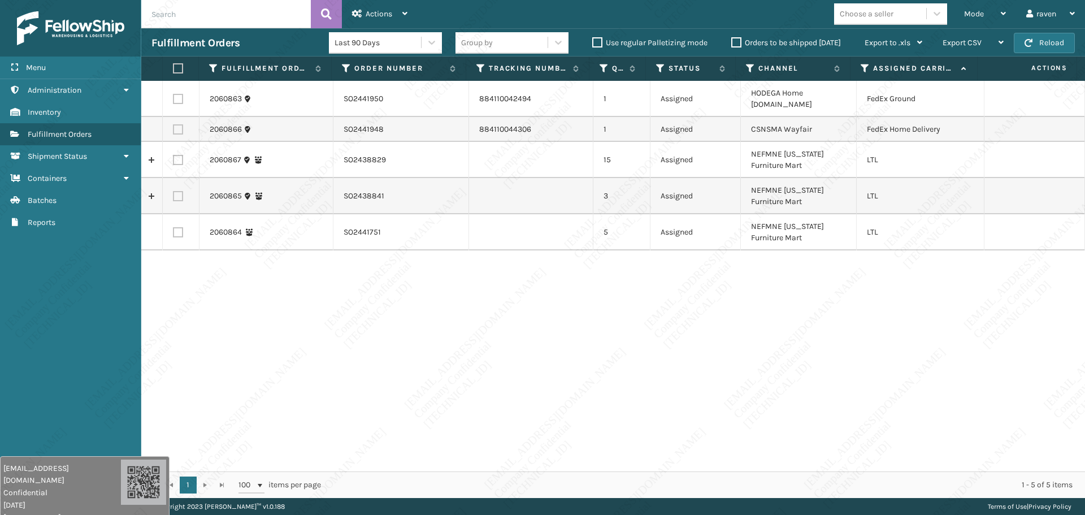
click at [181, 124] on label at bounding box center [178, 129] width 10 height 10
click at [173, 124] on input "checkbox" at bounding box center [173, 127] width 1 height 7
checkbox input "true"
click at [382, 6] on div "Actions" at bounding box center [379, 14] width 55 height 28
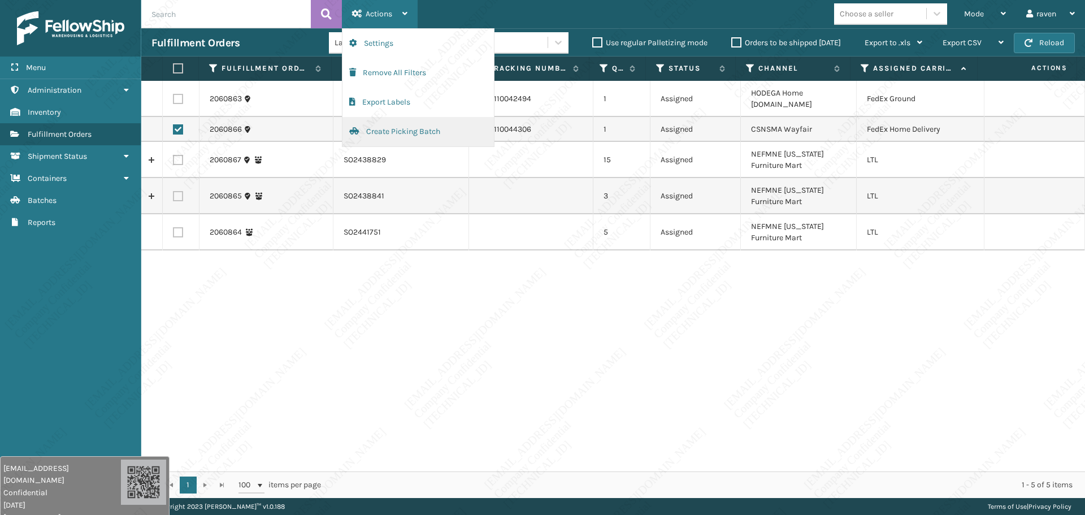
click at [429, 133] on button "Create Picking Batch" at bounding box center [417, 131] width 151 height 29
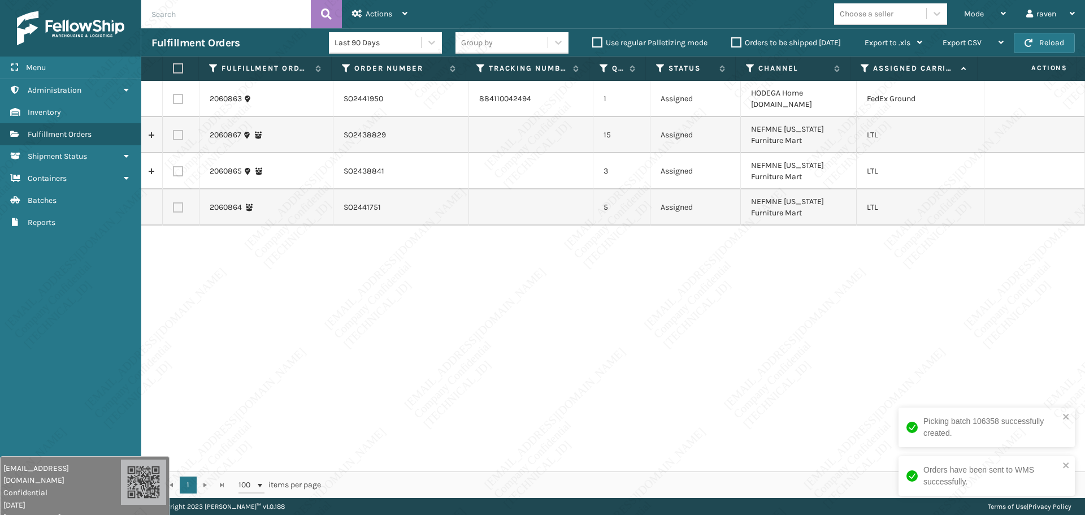
click at [172, 91] on td at bounding box center [181, 99] width 37 height 36
click at [177, 94] on label at bounding box center [178, 99] width 10 height 10
click at [173, 94] on input "checkbox" at bounding box center [173, 97] width 1 height 7
checkbox input "true"
click at [394, 14] on div "Actions" at bounding box center [379, 14] width 55 height 28
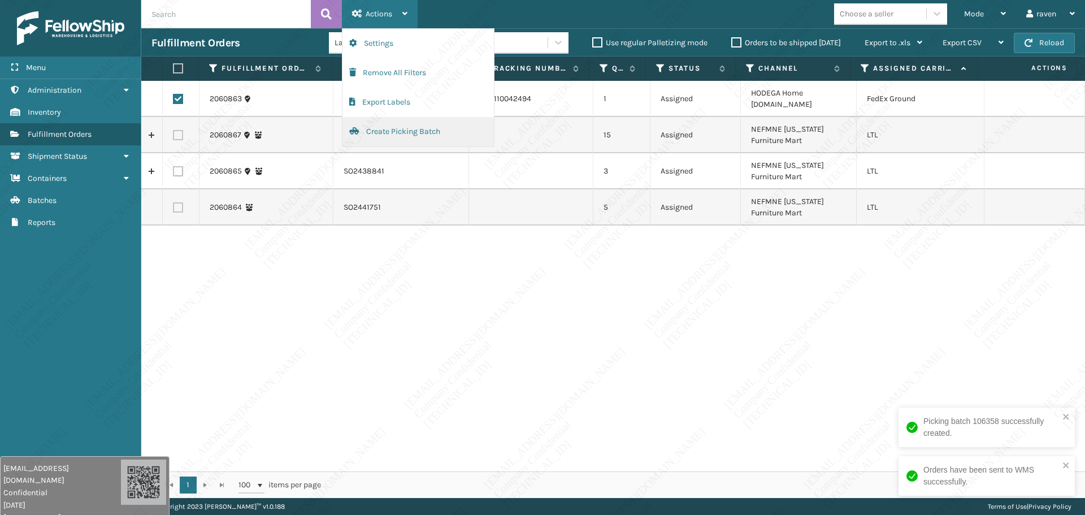
click at [384, 132] on button "Create Picking Batch" at bounding box center [417, 131] width 151 height 29
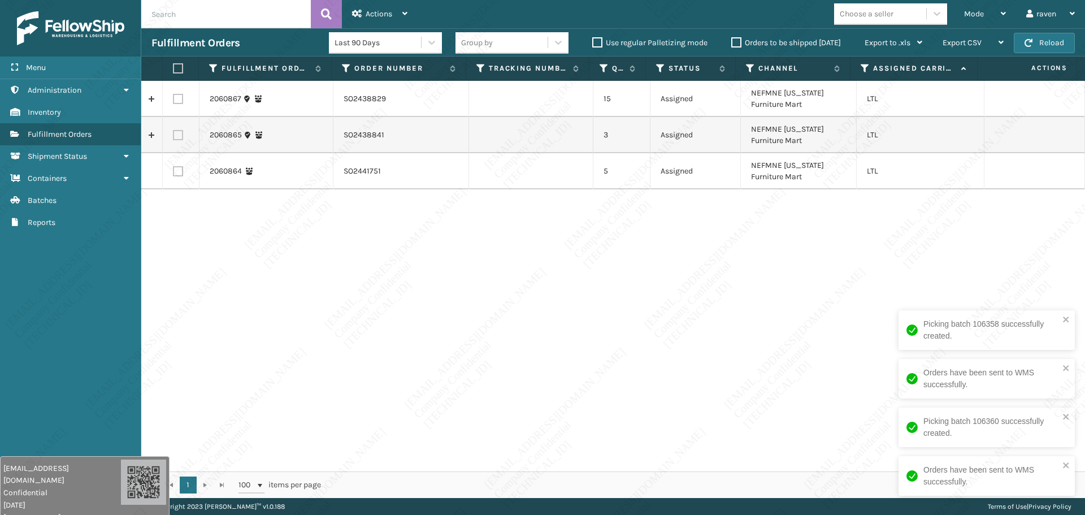
click at [590, 315] on div "2060867 SO2438829 15 Assigned NEFMNE [US_STATE] Furniture Mart LTL 2060865 SO24…" at bounding box center [612, 276] width 943 height 390
click at [971, 10] on span "Mode" at bounding box center [974, 14] width 20 height 10
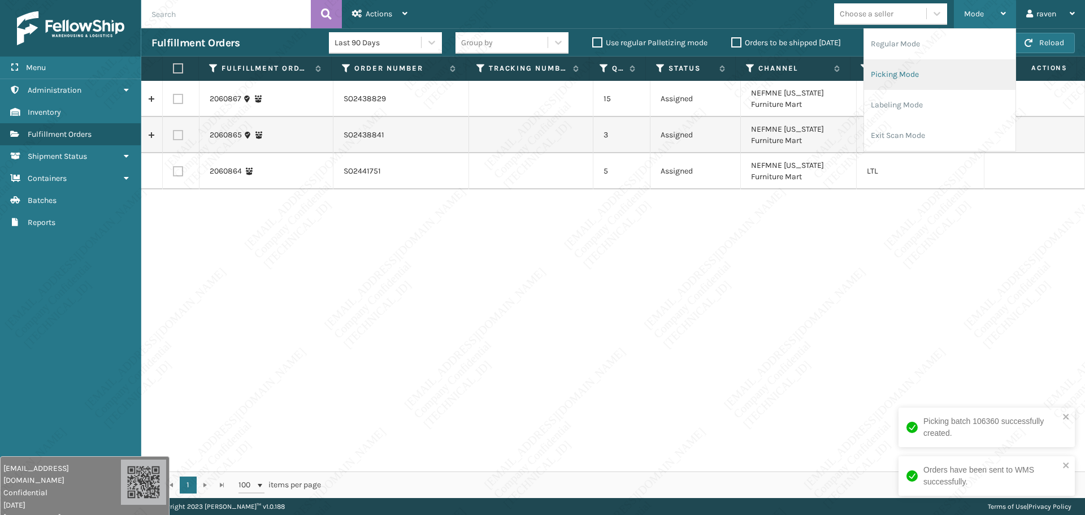
click at [889, 75] on li "Picking Mode" at bounding box center [939, 74] width 151 height 31
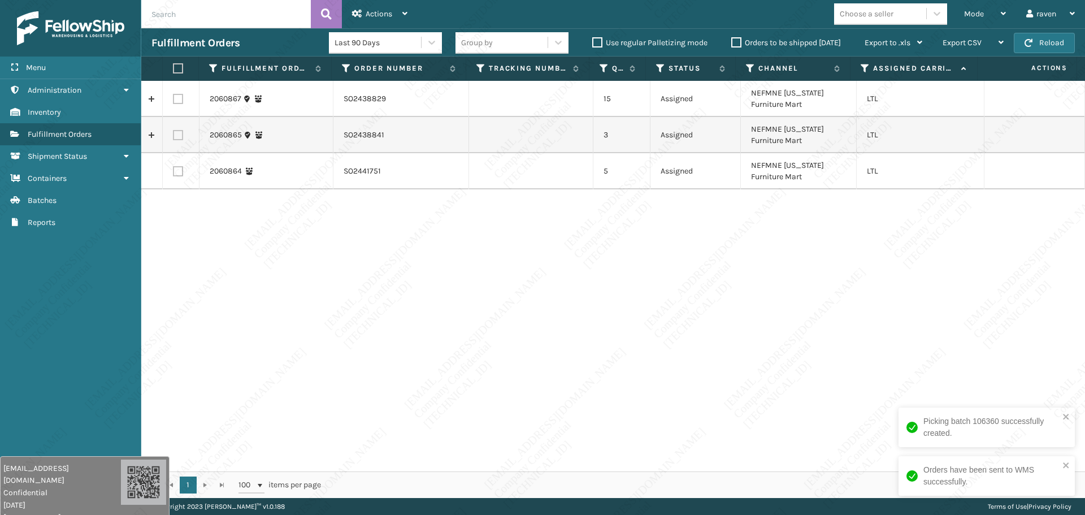
click at [764, 310] on div "2060867 SO2438829 15 Assigned NEFMNE [US_STATE] Furniture Mart LTL 2060865 SO24…" at bounding box center [612, 276] width 943 height 390
drag, startPoint x: 725, startPoint y: 220, endPoint x: 1008, endPoint y: 67, distance: 321.5
click at [729, 219] on div "2060867 SO2438829 15 Assigned NEFMNE [US_STATE] Furniture Mart LTL 2060865 SO24…" at bounding box center [612, 276] width 943 height 390
click at [966, 8] on div "Mode" at bounding box center [985, 14] width 42 height 28
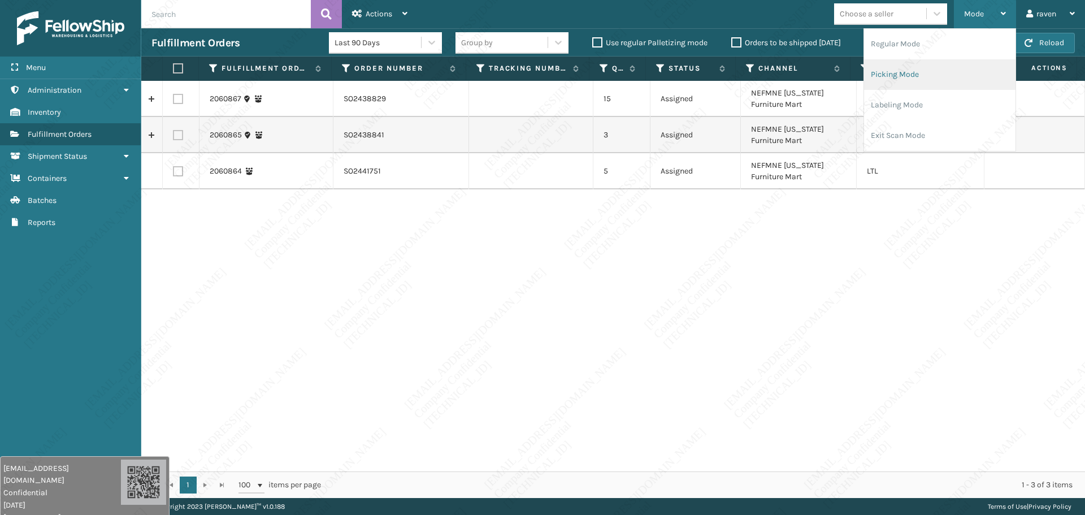
click at [938, 66] on li "Picking Mode" at bounding box center [939, 74] width 151 height 31
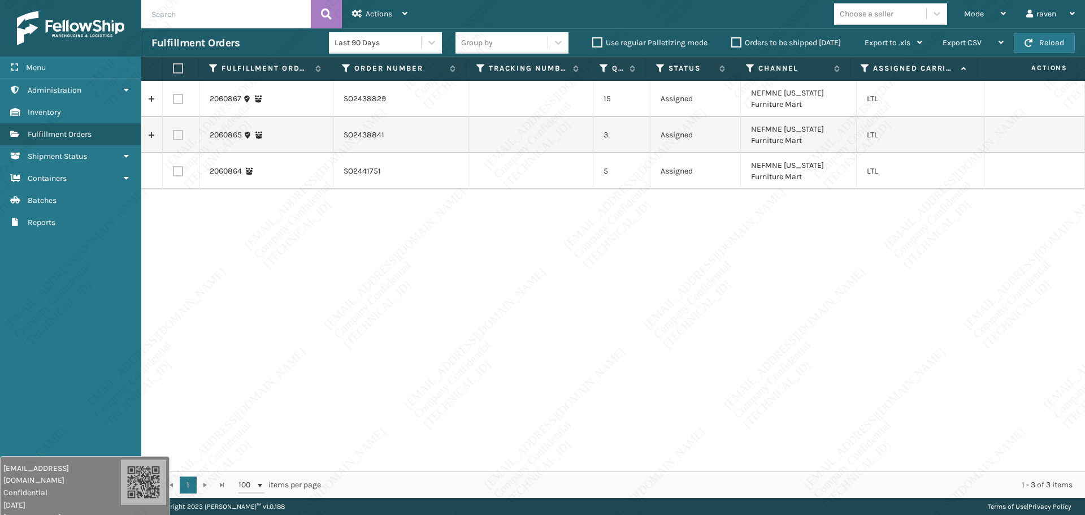
drag, startPoint x: 551, startPoint y: 330, endPoint x: 429, endPoint y: 255, distance: 142.8
click at [469, 295] on div "2060867 SO2438829 15 Assigned NEFMNE [US_STATE] Furniture Mart LTL 2060865 SO24…" at bounding box center [612, 276] width 943 height 390
click at [414, 256] on div "2060867 SO2438829 15 Assigned NEFMNE [US_STATE] Furniture Mart LTL 2060865 SO24…" at bounding box center [612, 276] width 943 height 390
click at [982, 11] on span "Mode" at bounding box center [974, 14] width 20 height 10
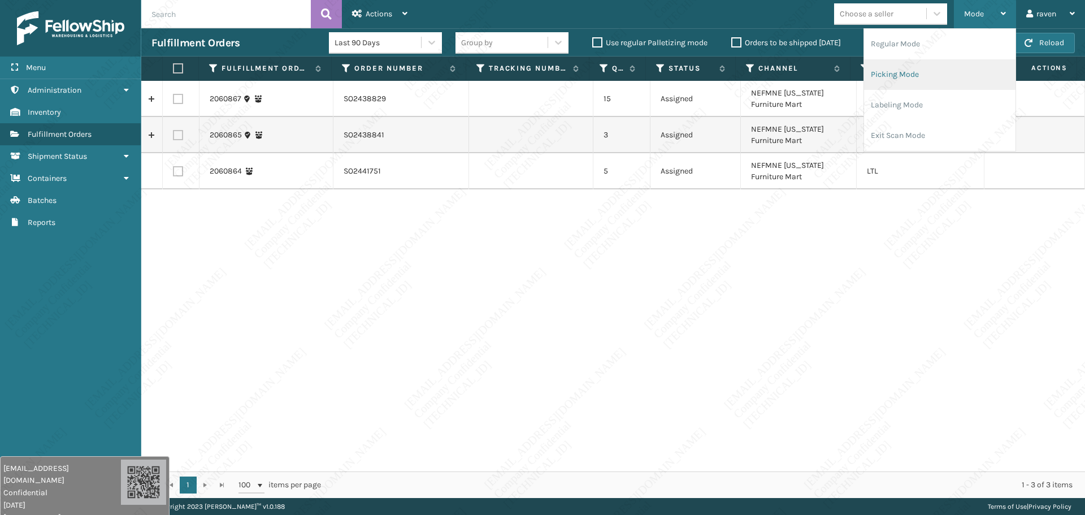
click at [929, 69] on li "Picking Mode" at bounding box center [939, 74] width 151 height 31
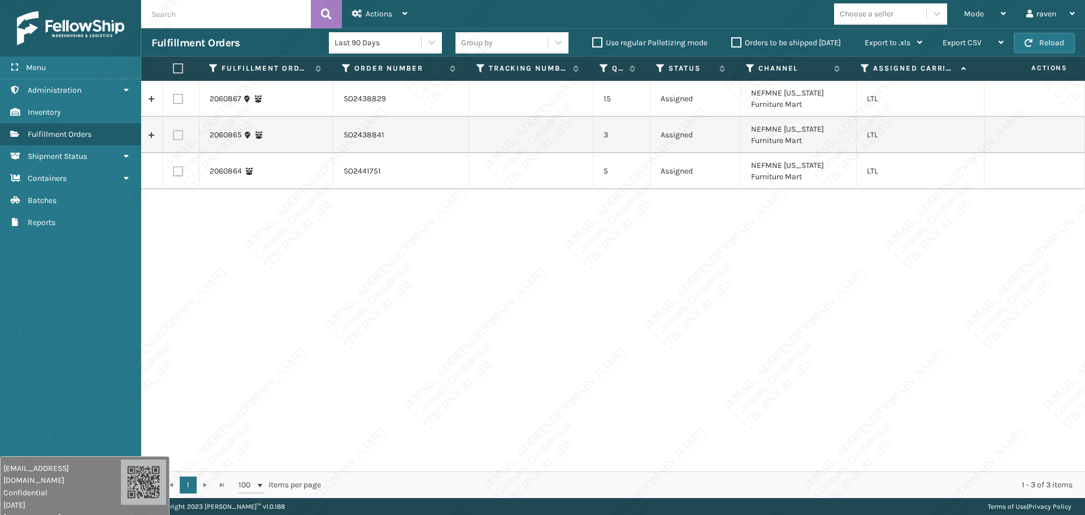
drag, startPoint x: 766, startPoint y: 256, endPoint x: 755, endPoint y: 254, distance: 11.0
click at [755, 254] on div "2060867 SO2438829 15 Assigned NEFMNE [US_STATE] Furniture Mart LTL 2060865 SO24…" at bounding box center [612, 276] width 943 height 390
click at [969, 17] on span "Mode" at bounding box center [974, 14] width 20 height 10
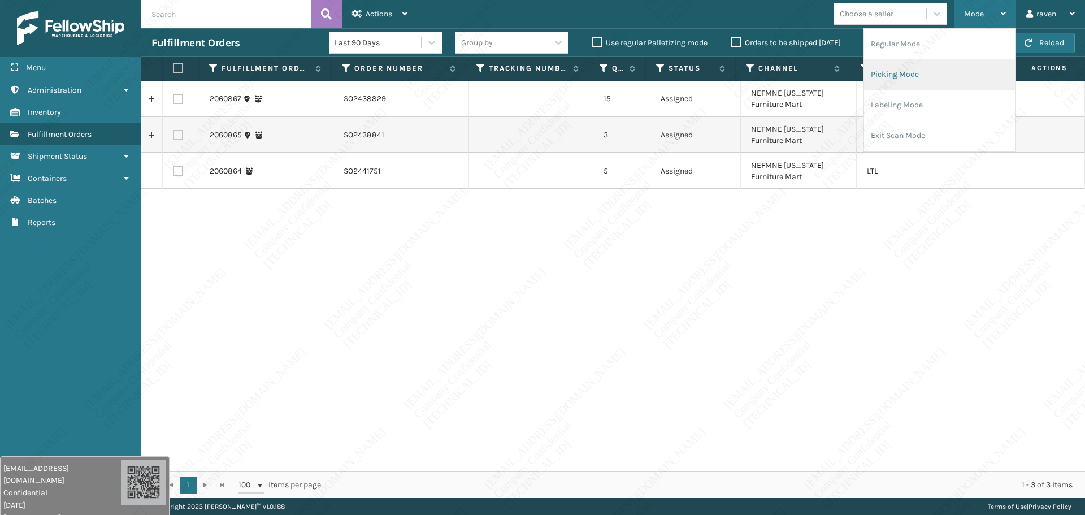
click at [919, 66] on li "Picking Mode" at bounding box center [939, 74] width 151 height 31
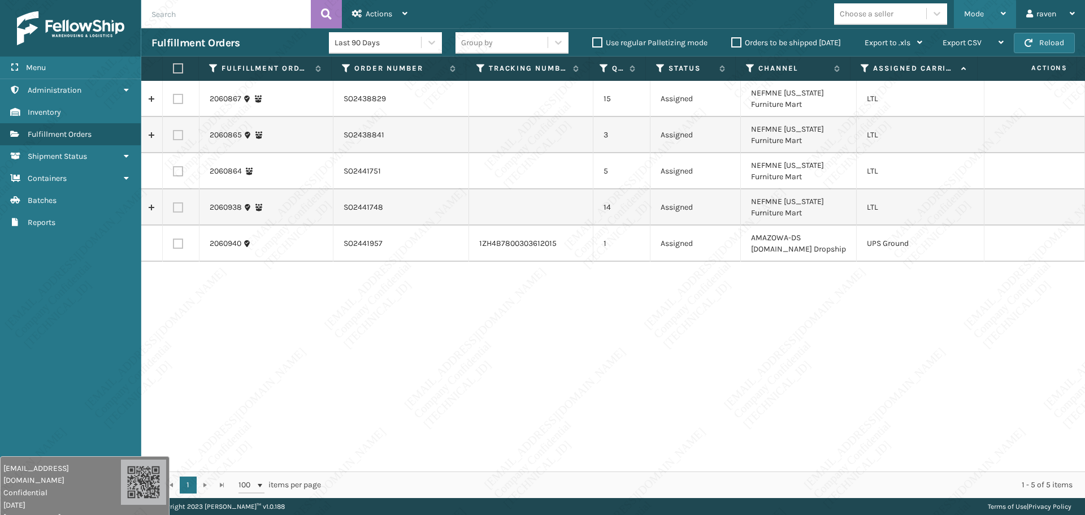
click at [986, 12] on div "Mode" at bounding box center [985, 14] width 42 height 28
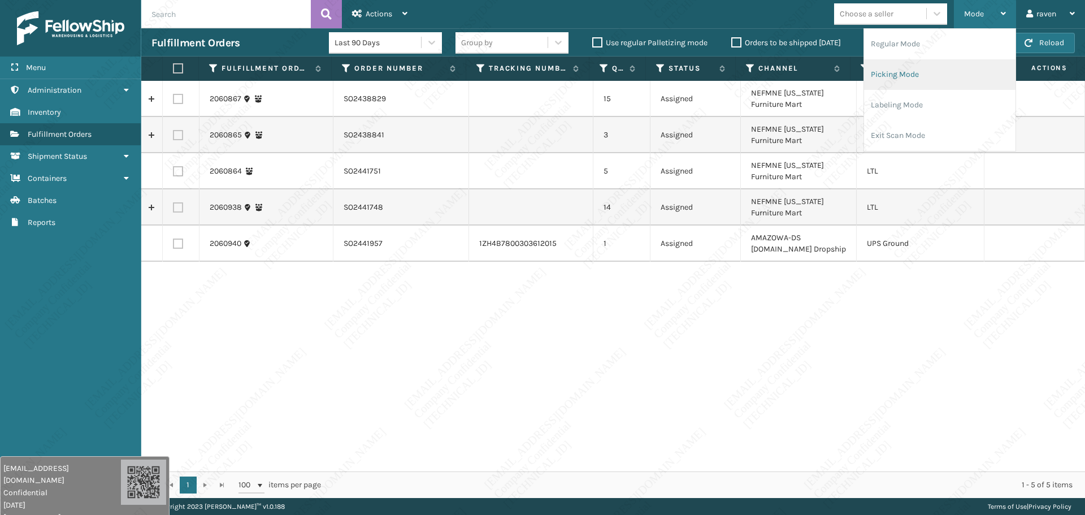
click at [922, 73] on li "Picking Mode" at bounding box center [939, 74] width 151 height 31
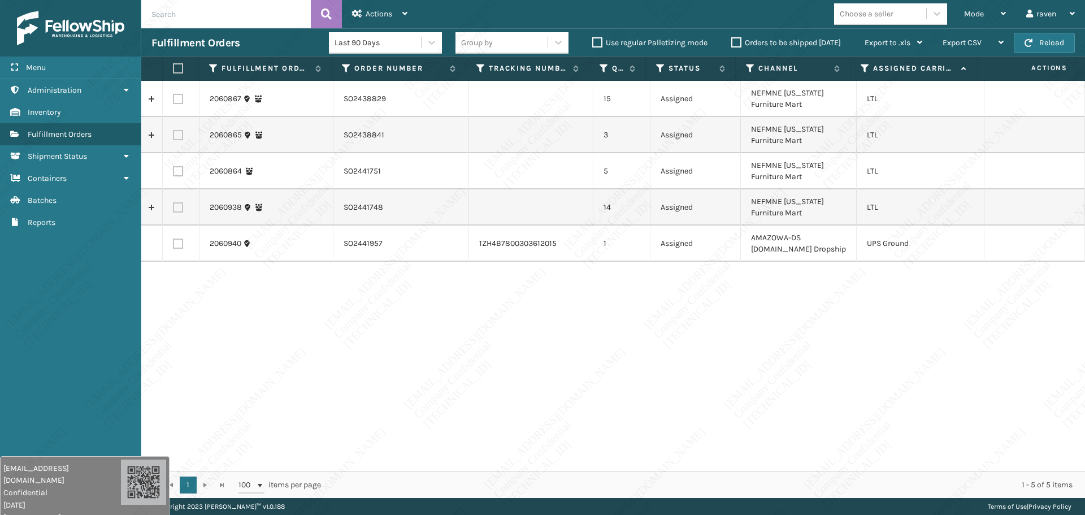
drag, startPoint x: 182, startPoint y: 98, endPoint x: 183, endPoint y: 105, distance: 6.3
click at [182, 98] on label at bounding box center [178, 99] width 10 height 10
click at [173, 98] on input "checkbox" at bounding box center [173, 97] width 1 height 7
checkbox input "true"
click at [174, 137] on label at bounding box center [178, 135] width 10 height 10
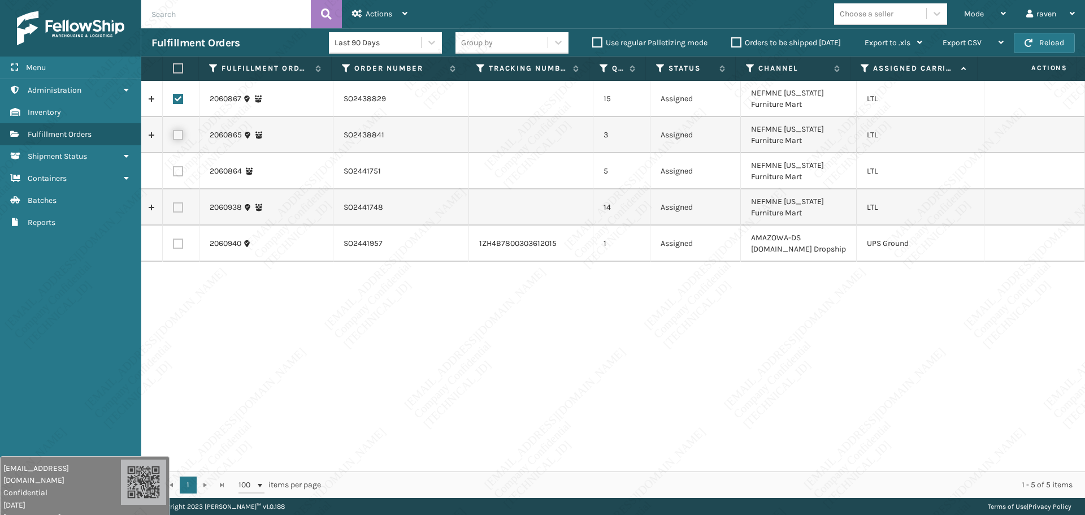
click at [173, 137] on input "checkbox" at bounding box center [173, 133] width 1 height 7
checkbox input "true"
click at [176, 168] on label at bounding box center [178, 171] width 10 height 10
click at [173, 168] on input "checkbox" at bounding box center [173, 169] width 1 height 7
checkbox input "true"
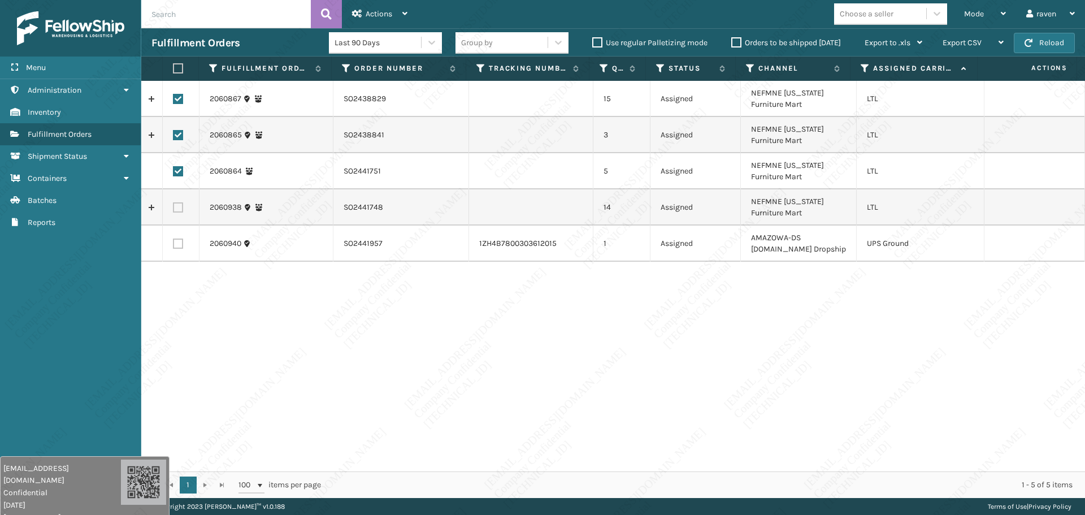
click at [173, 208] on label at bounding box center [178, 207] width 10 height 10
click at [173, 208] on input "checkbox" at bounding box center [173, 205] width 1 height 7
checkbox input "true"
click at [386, 16] on span "Actions" at bounding box center [378, 14] width 27 height 10
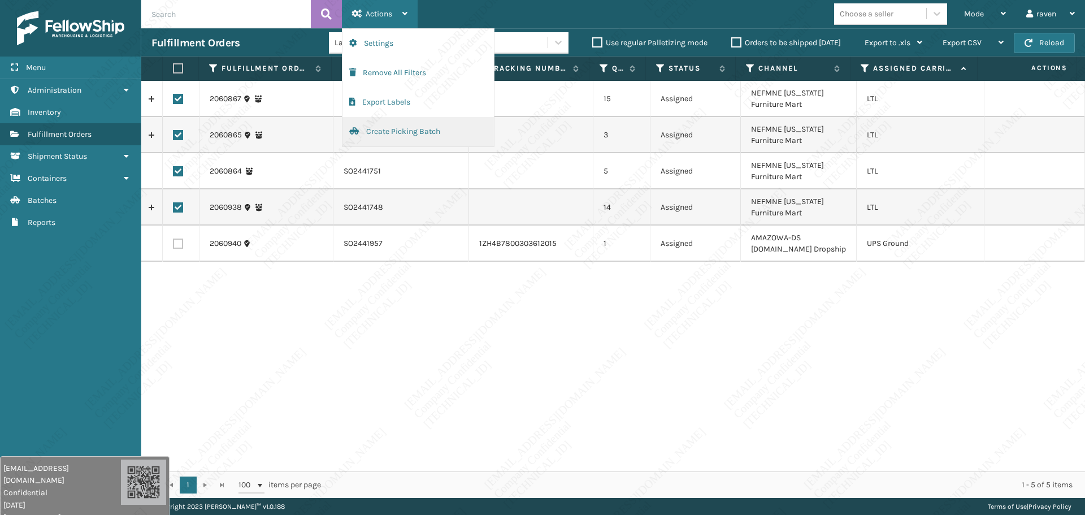
click at [384, 125] on button "Create Picking Batch" at bounding box center [417, 131] width 151 height 29
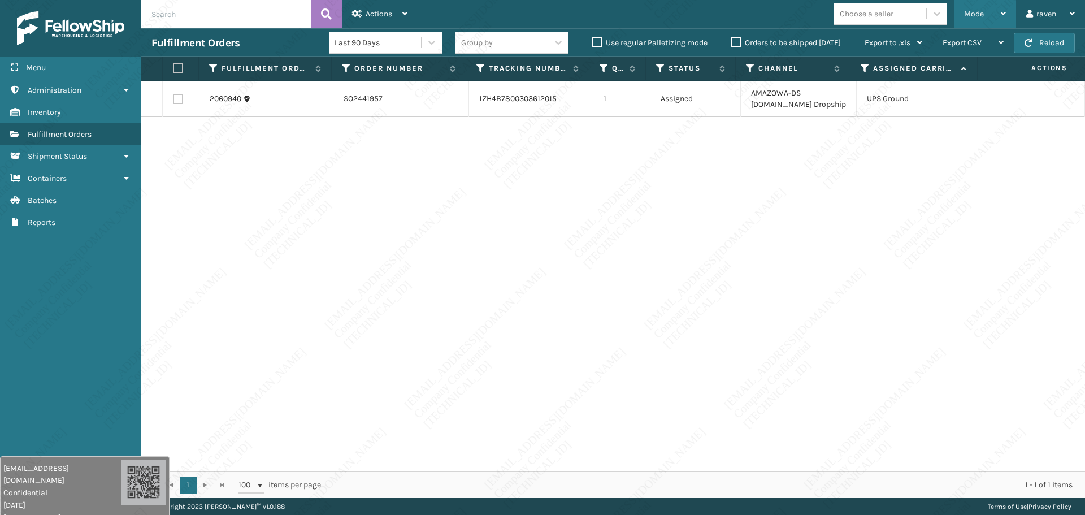
click at [962, 16] on div "Mode Regular Mode Picking Mode Labeling Mode Exit Scan Mode" at bounding box center [985, 14] width 62 height 28
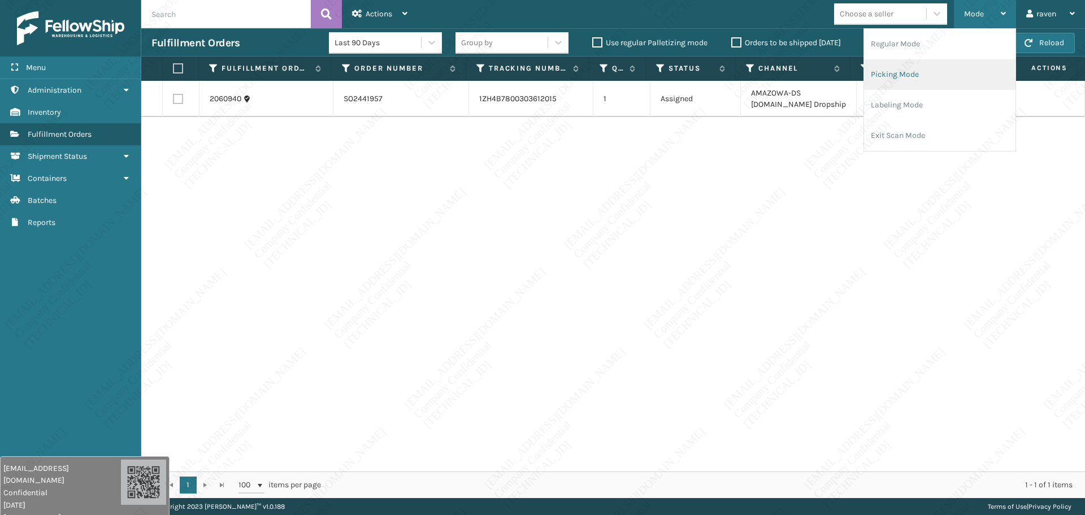
click at [959, 66] on li "Picking Mode" at bounding box center [939, 74] width 151 height 31
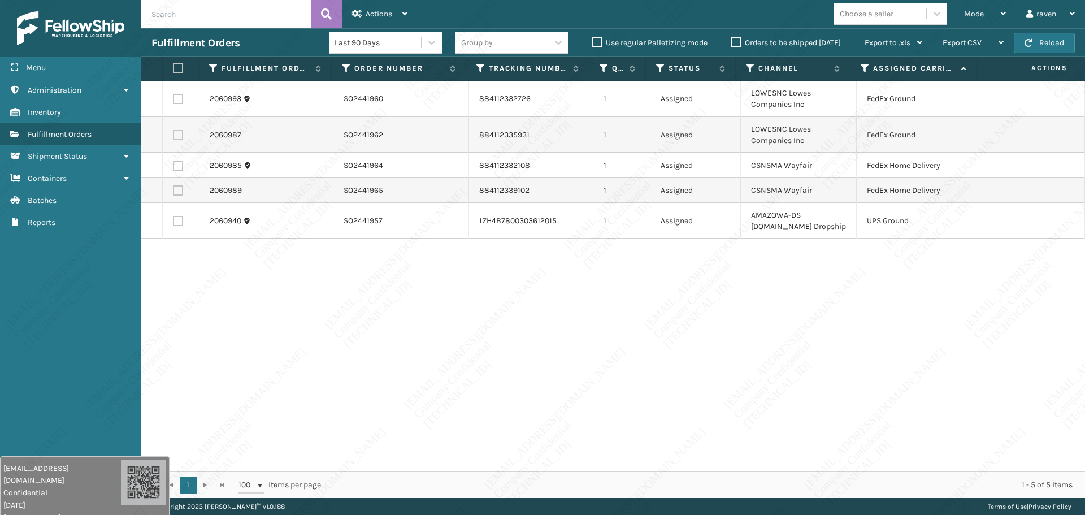
click at [888, 311] on div "2060993 SO2441960 884112332726 1 Assigned LOWESNC Lowes Companies Inc FedEx Gro…" at bounding box center [612, 276] width 943 height 390
click at [968, 15] on span "Mode" at bounding box center [974, 14] width 20 height 10
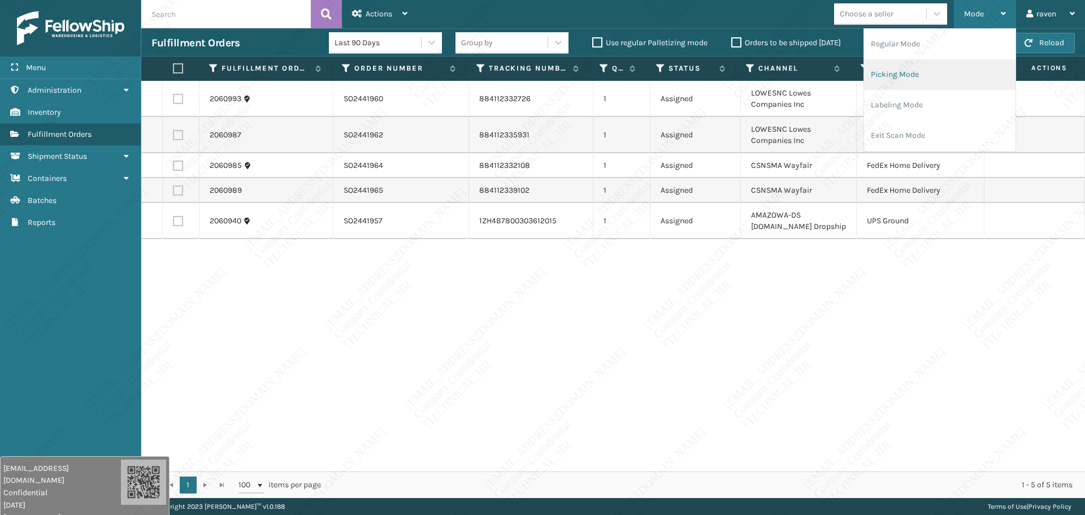
click at [922, 69] on li "Picking Mode" at bounding box center [939, 74] width 151 height 31
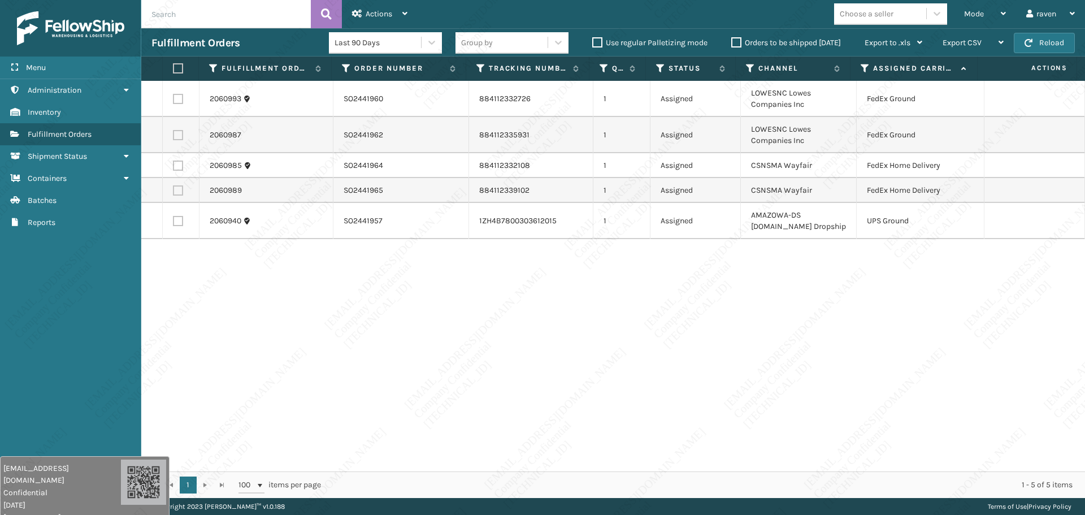
drag, startPoint x: 881, startPoint y: 330, endPoint x: 591, endPoint y: 367, distance: 292.6
click at [877, 332] on div "2060993 SO2441960 884112332726 1 Assigned LOWESNC Lowes Companies Inc FedEx Gro…" at bounding box center [612, 276] width 943 height 390
